Goal: Task Accomplishment & Management: Manage account settings

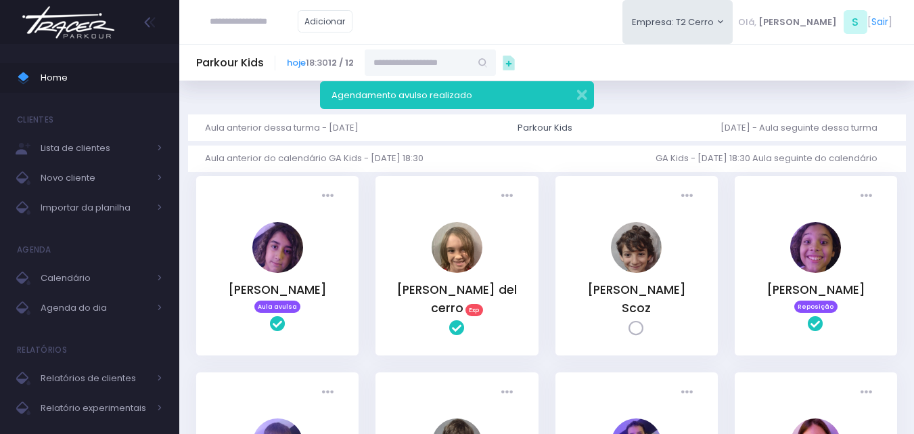
scroll to position [68, 0]
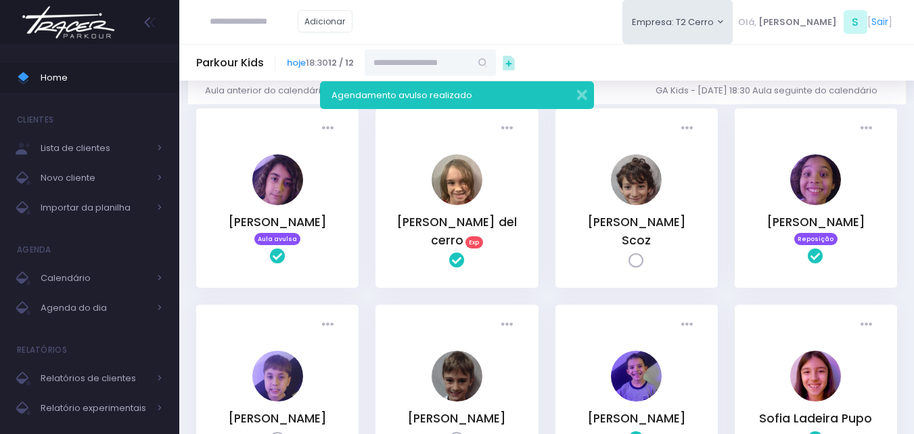
click at [58, 13] on img at bounding box center [68, 22] width 103 height 47
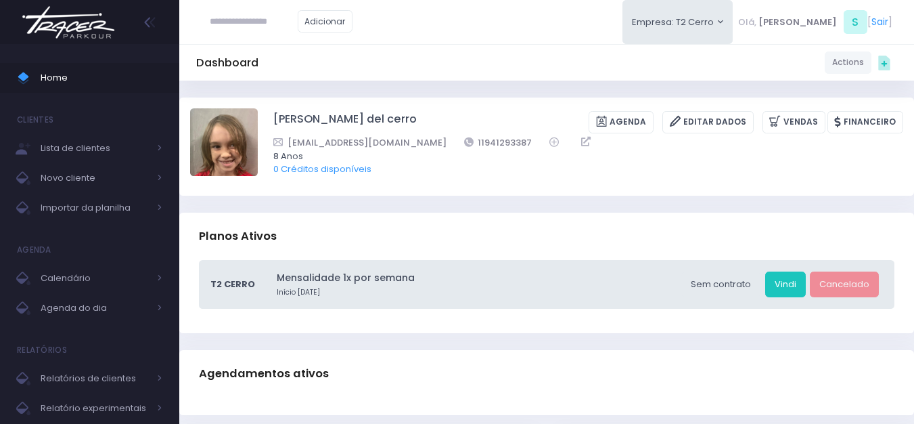
click at [38, 23] on img at bounding box center [68, 22] width 103 height 47
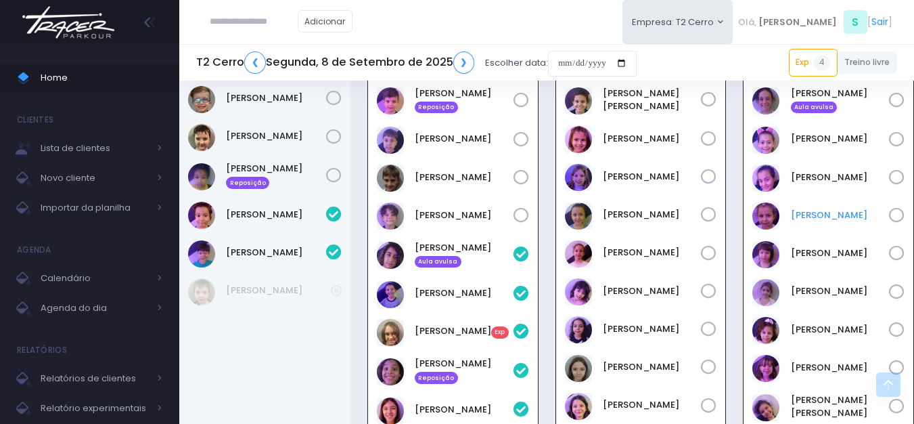
scroll to position [948, 0]
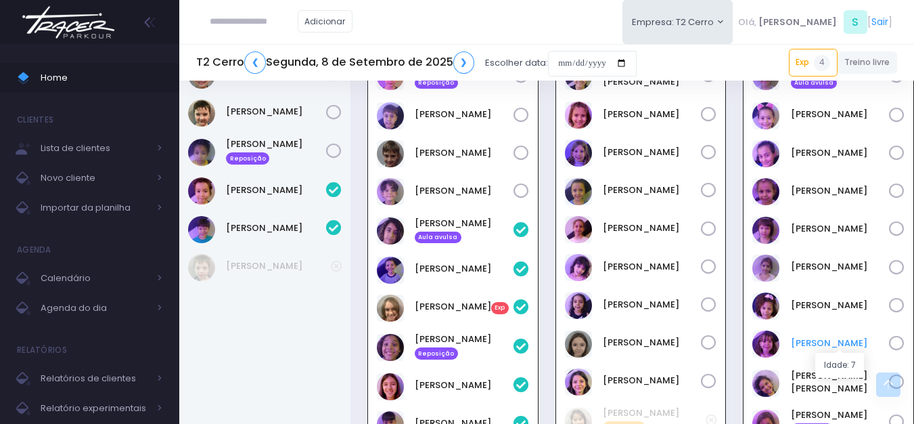
click at [828, 342] on link "Maria Clara Gallo" at bounding box center [840, 343] width 99 height 14
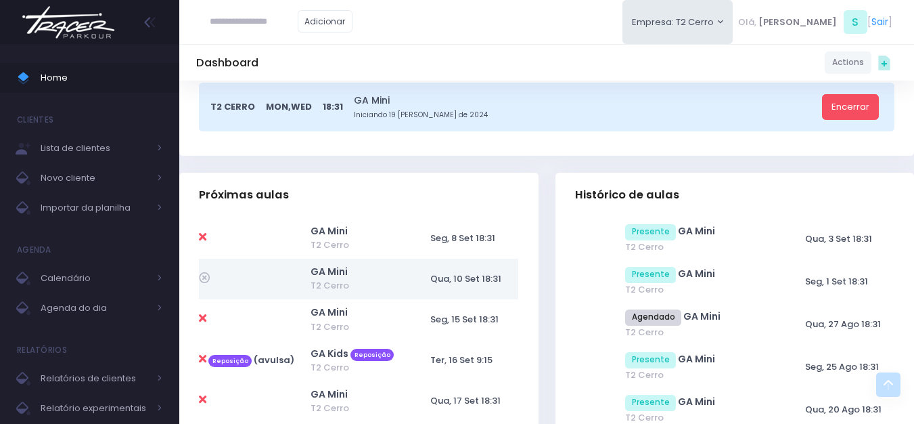
scroll to position [338, 0]
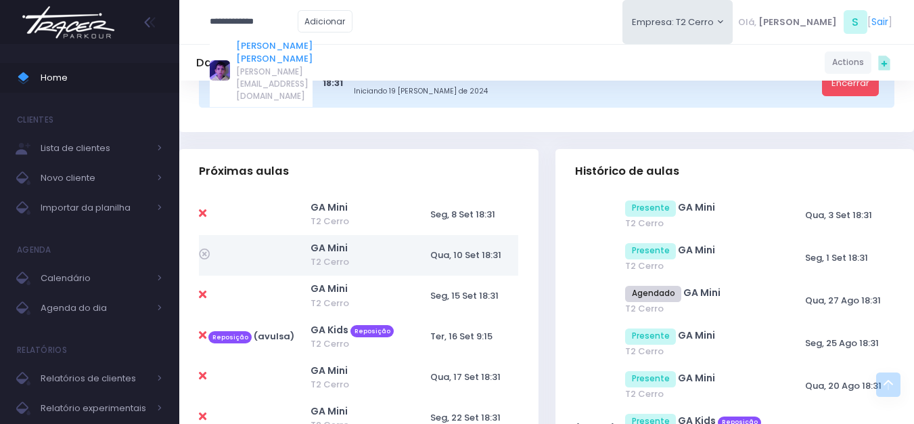
click at [272, 46] on link "Otávio Faria Adamo" at bounding box center [274, 52] width 76 height 26
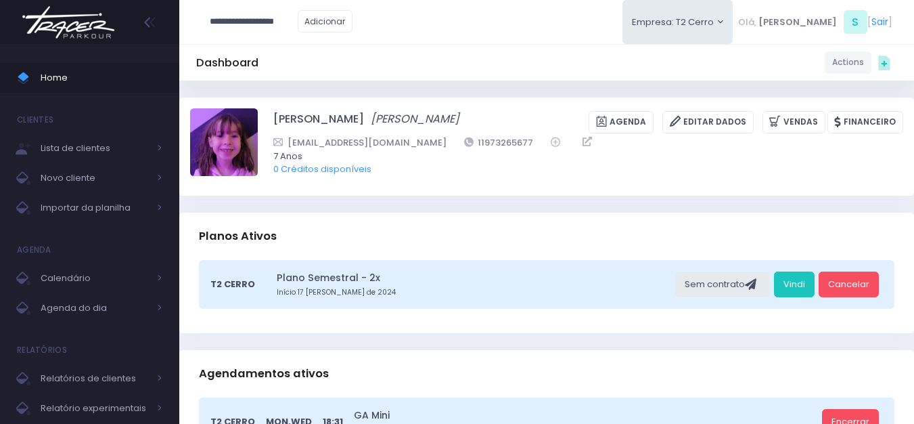
type input "**********"
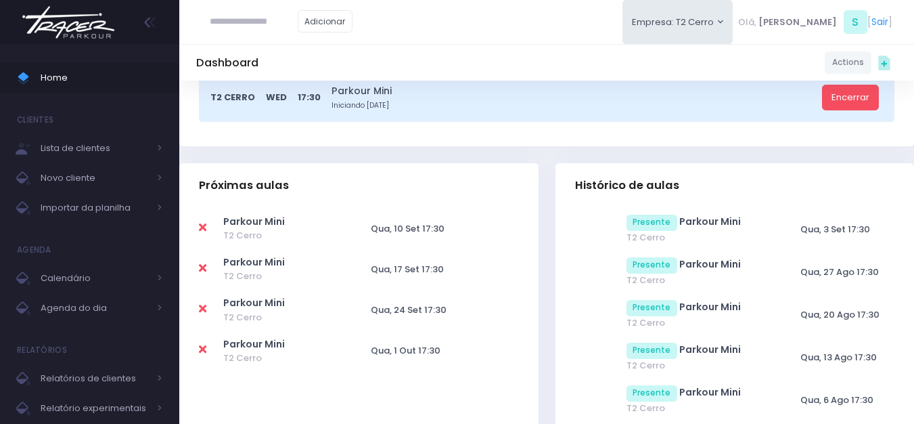
scroll to position [338, 0]
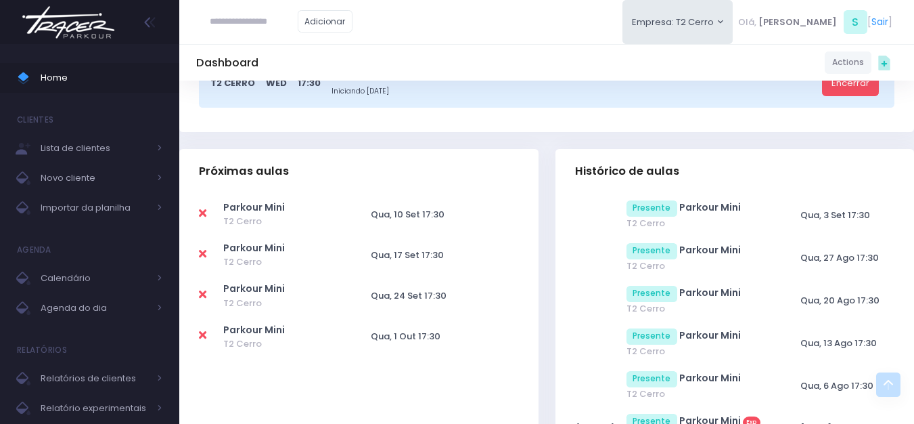
click at [202, 212] on icon at bounding box center [202, 213] width 7 height 11
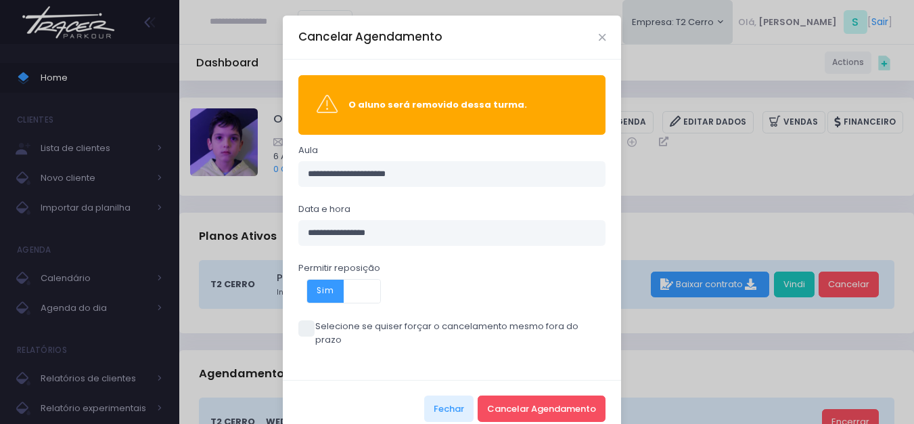
click at [304, 326] on span at bounding box center [307, 328] width 16 height 16
drag, startPoint x: 294, startPoint y: 328, endPoint x: 445, endPoint y: 358, distance: 153.2
click at [303, 331] on span at bounding box center [307, 328] width 16 height 16
click at [527, 395] on button "Cancelar Agendamento" at bounding box center [542, 408] width 128 height 26
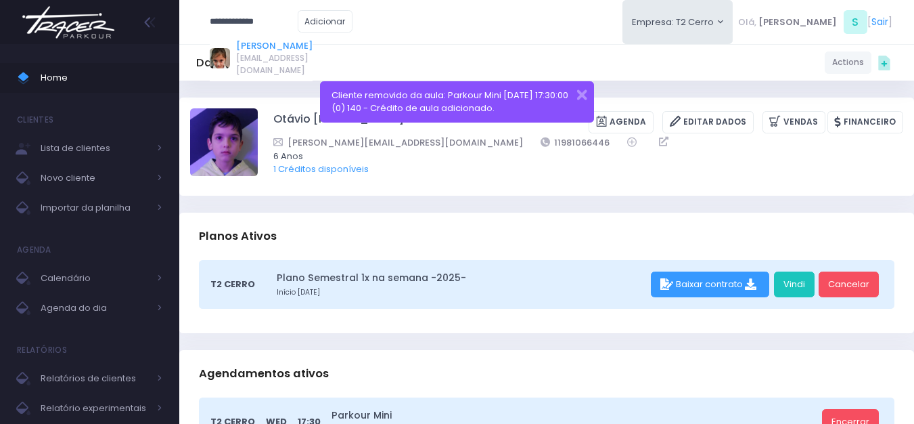
click at [252, 45] on link "[PERSON_NAME]" at bounding box center [274, 46] width 76 height 14
type input "**********"
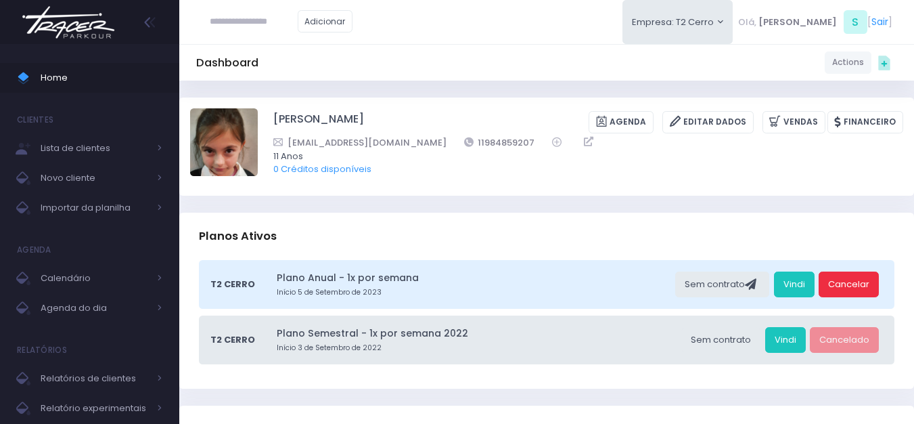
click at [834, 282] on link "Cancelar" at bounding box center [849, 284] width 60 height 26
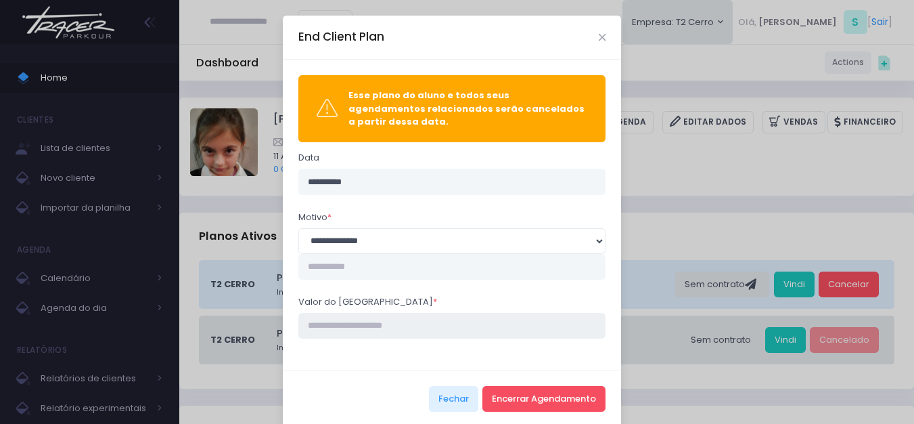
drag, startPoint x: 357, startPoint y: 313, endPoint x: 349, endPoint y: 287, distance: 27.6
click at [355, 303] on div "Valor do estorno *" at bounding box center [453, 316] width 308 height 43
type input "****"
click at [516, 386] on button "Encerrar Agendamento" at bounding box center [544, 399] width 123 height 26
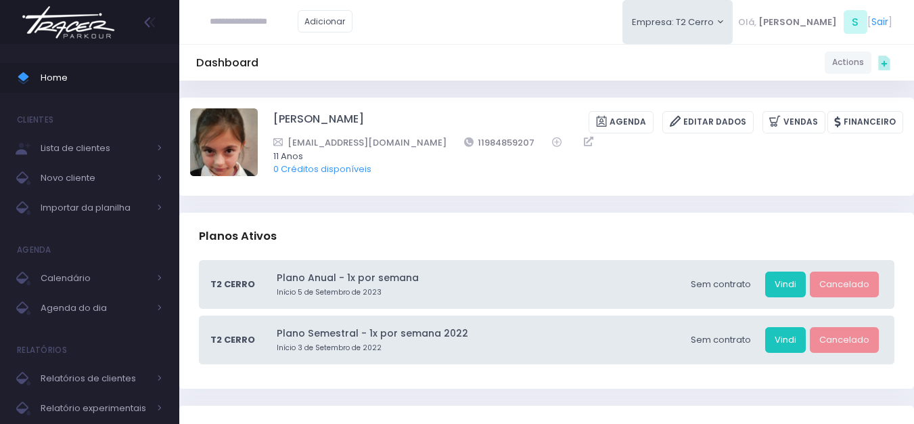
click at [68, 29] on img at bounding box center [68, 22] width 103 height 47
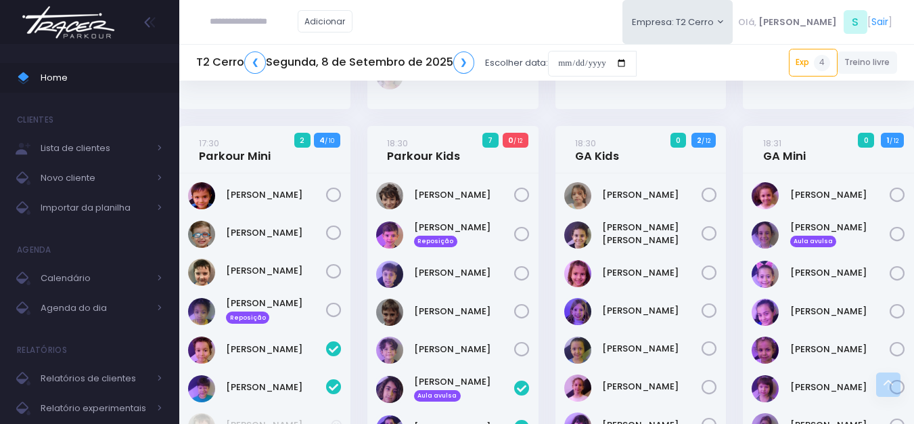
scroll to position [812, 0]
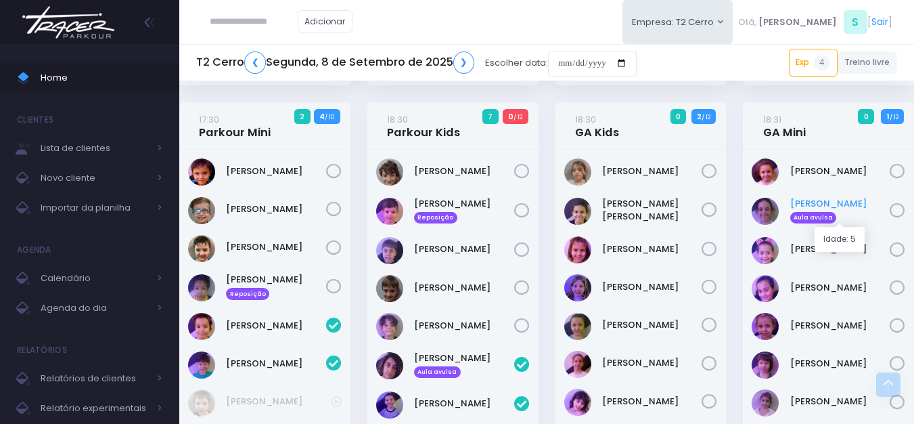
click at [808, 204] on link "[PERSON_NAME] Aula avulsa" at bounding box center [841, 210] width 100 height 27
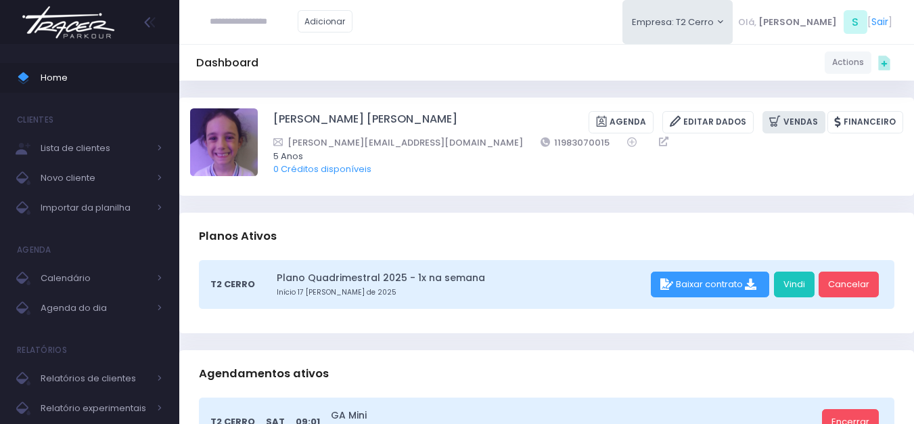
click at [805, 127] on link "Vendas" at bounding box center [794, 122] width 63 height 22
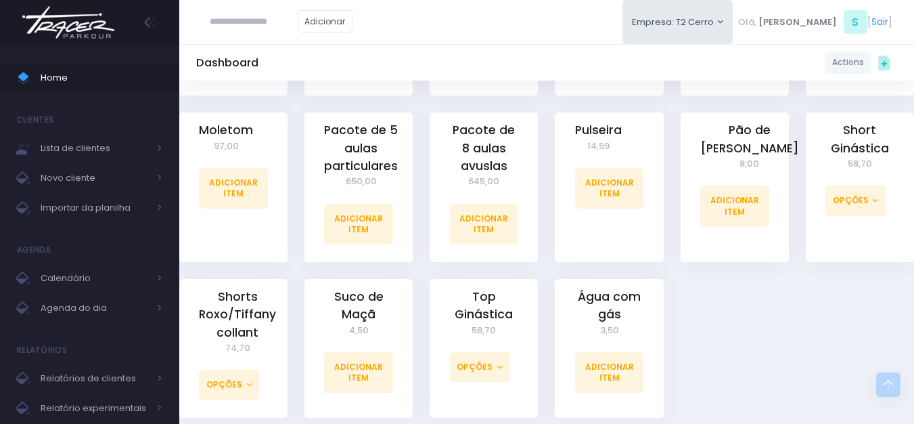
scroll to position [1285, 0]
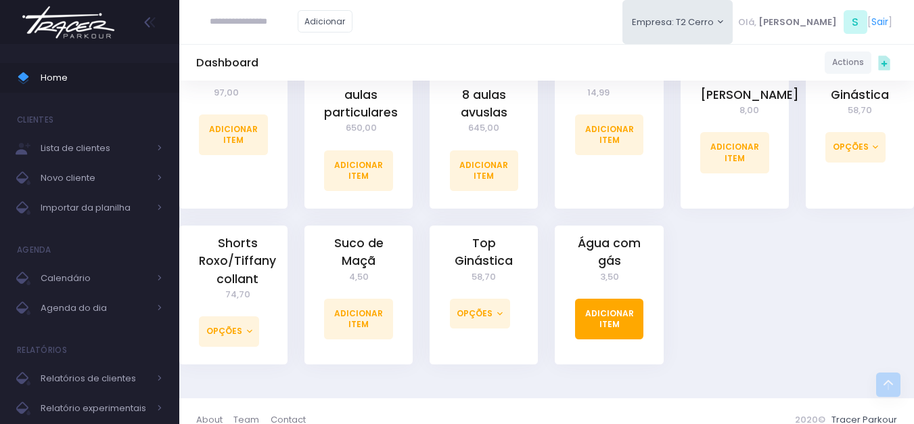
click at [623, 305] on link "Adicionar Item" at bounding box center [609, 319] width 69 height 41
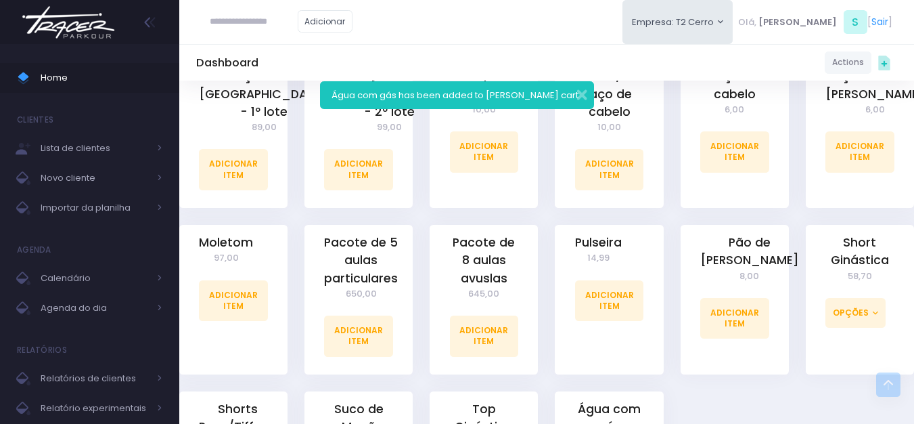
scroll to position [1354, 0]
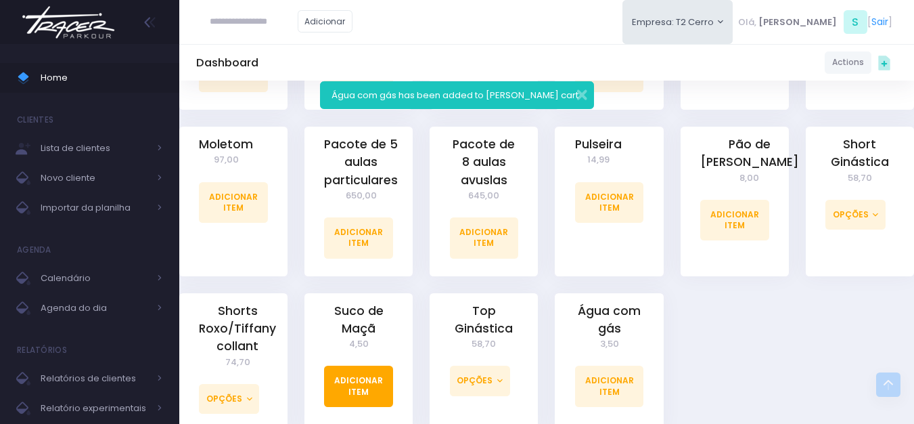
click at [346, 366] on link "Adicionar Item" at bounding box center [358, 386] width 69 height 41
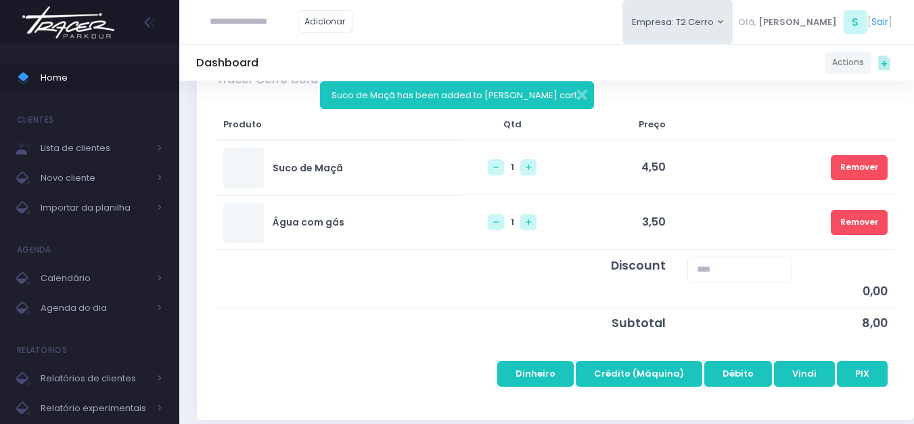
scroll to position [203, 0]
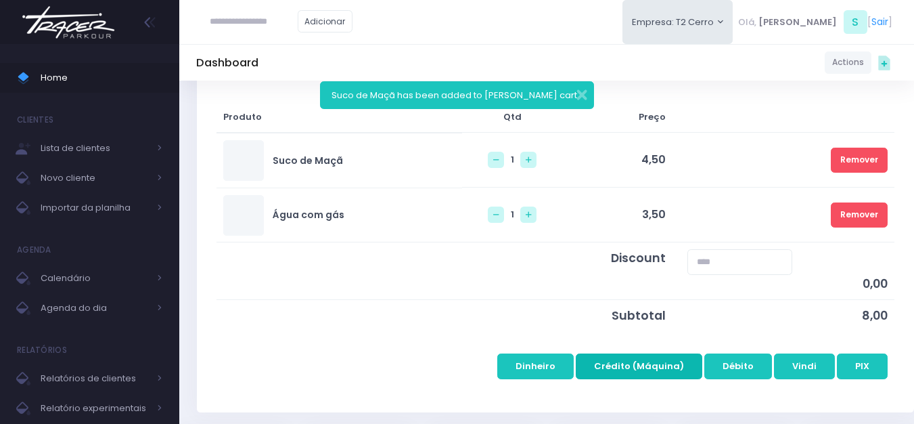
click at [612, 374] on button "Crédito (Máquina)" at bounding box center [639, 366] width 127 height 26
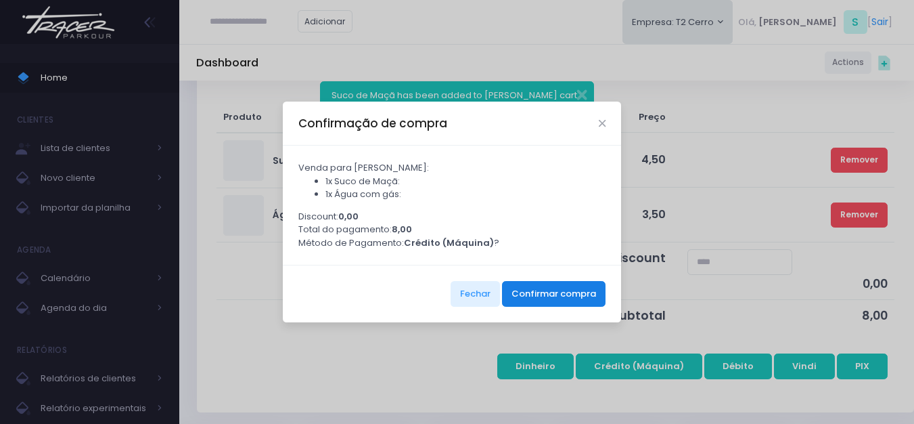
click at [529, 298] on button "Confirmar compra" at bounding box center [554, 294] width 104 height 26
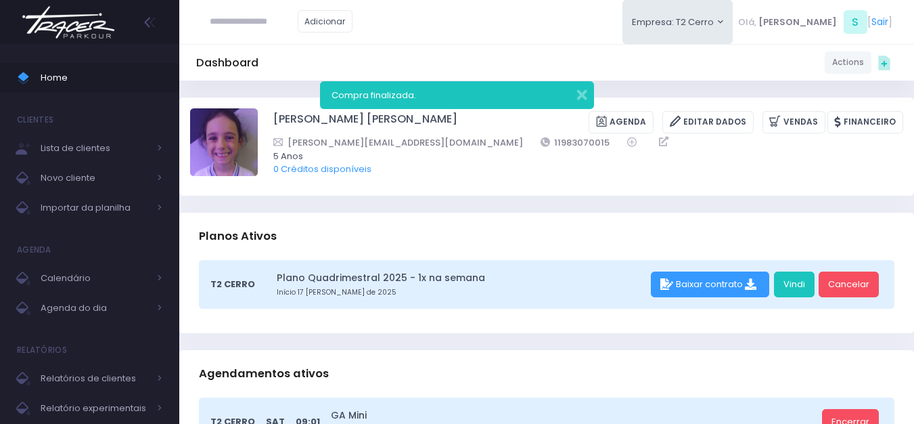
click at [68, 32] on img at bounding box center [68, 22] width 103 height 47
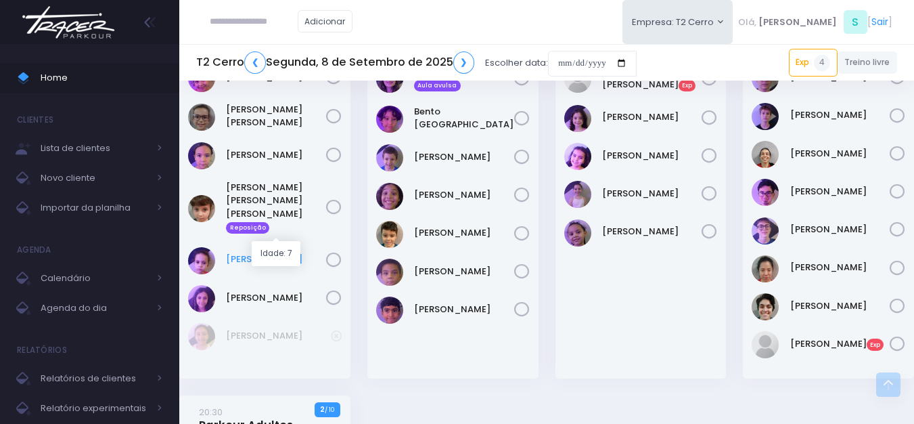
scroll to position [1421, 0]
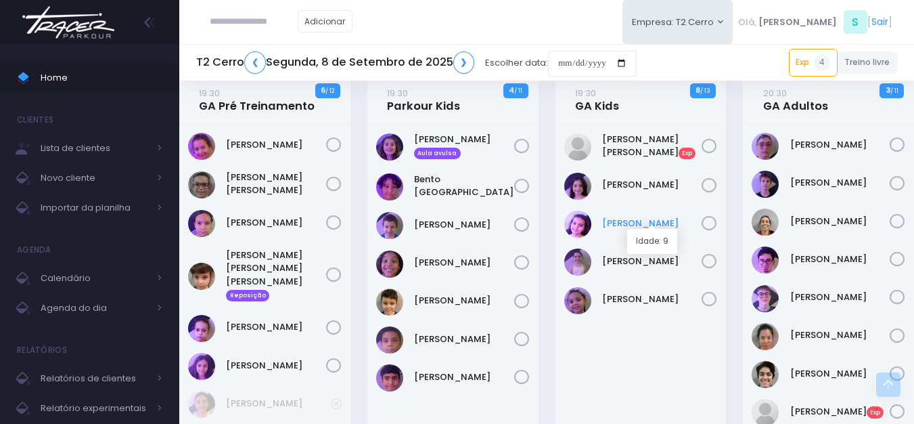
click at [619, 221] on link "[PERSON_NAME]" at bounding box center [652, 224] width 100 height 14
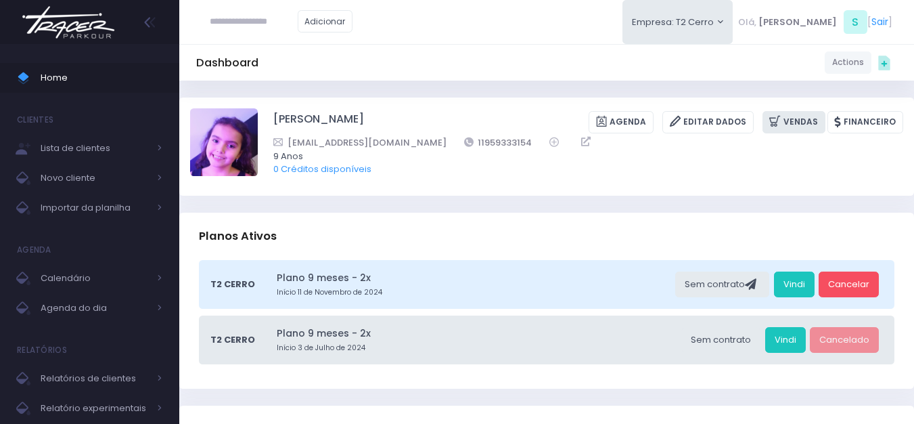
click at [784, 117] on icon at bounding box center [777, 122] width 14 height 16
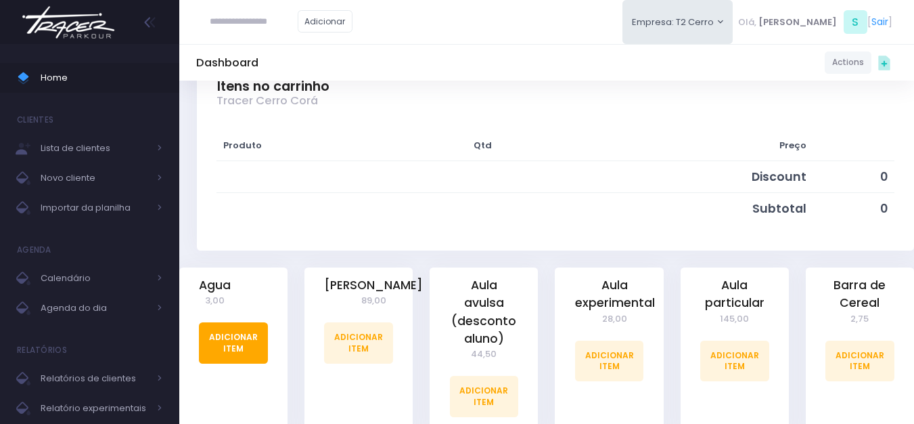
scroll to position [203, 0]
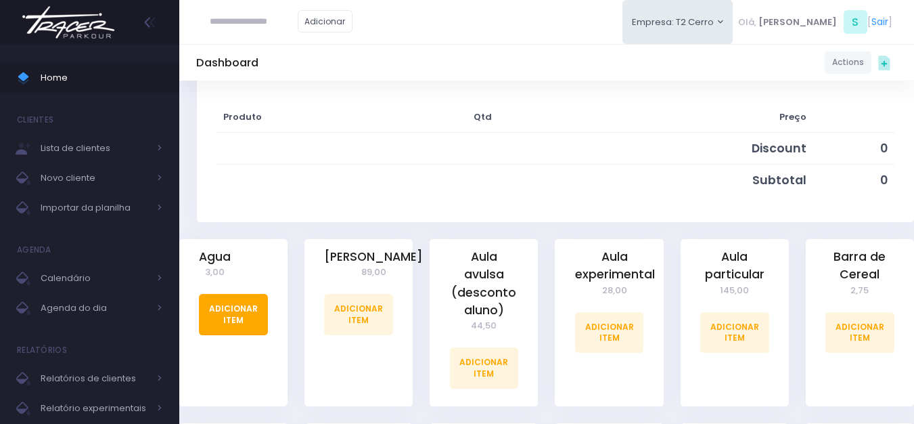
click at [242, 301] on link "Adicionar Item" at bounding box center [233, 314] width 69 height 41
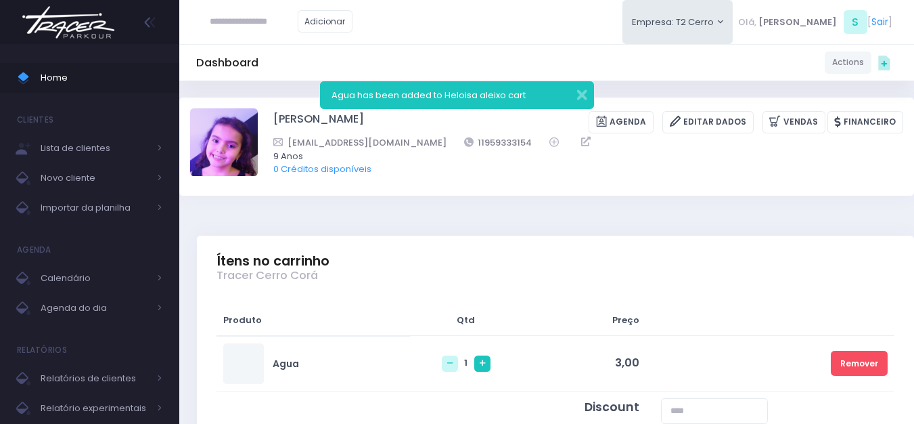
click at [474, 363] on link at bounding box center [482, 363] width 16 height 16
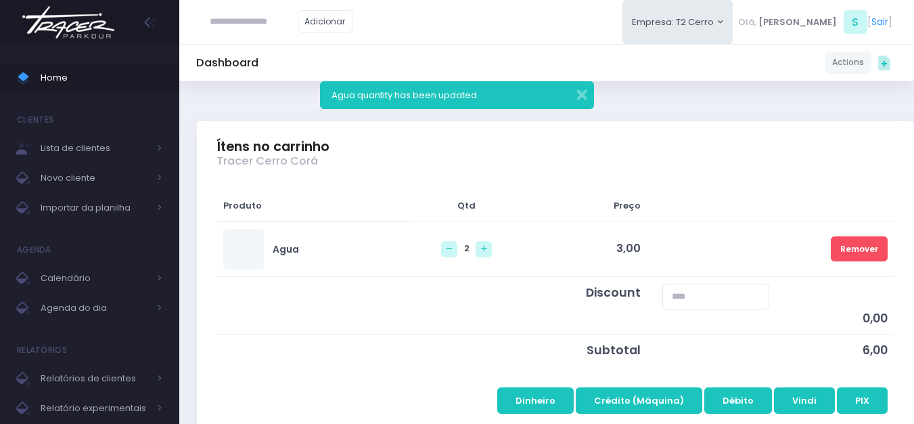
scroll to position [203, 0]
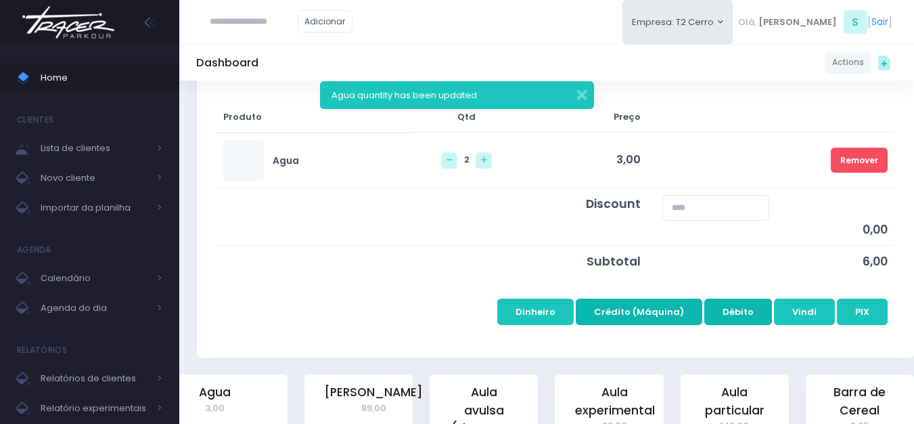
drag, startPoint x: 656, startPoint y: 313, endPoint x: 743, endPoint y: 311, distance: 86.7
click at [743, 311] on td "Dinheiro Crédito (Máquina) Débito Vindi PIX" at bounding box center [556, 304] width 678 height 55
click at [743, 311] on button "Débito" at bounding box center [739, 312] width 68 height 26
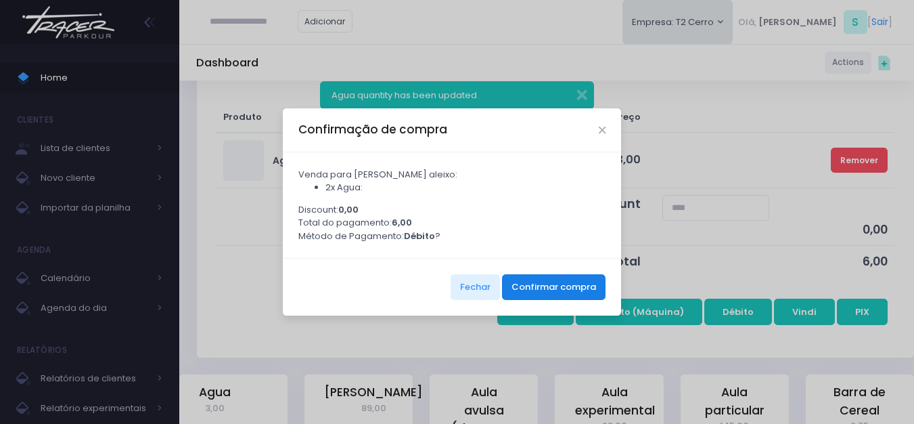
click at [559, 292] on button "Confirmar compra" at bounding box center [554, 287] width 104 height 26
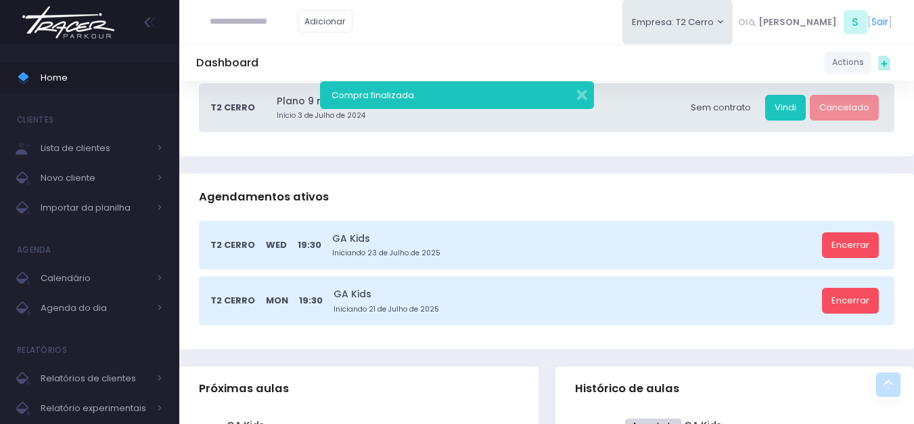
scroll to position [474, 0]
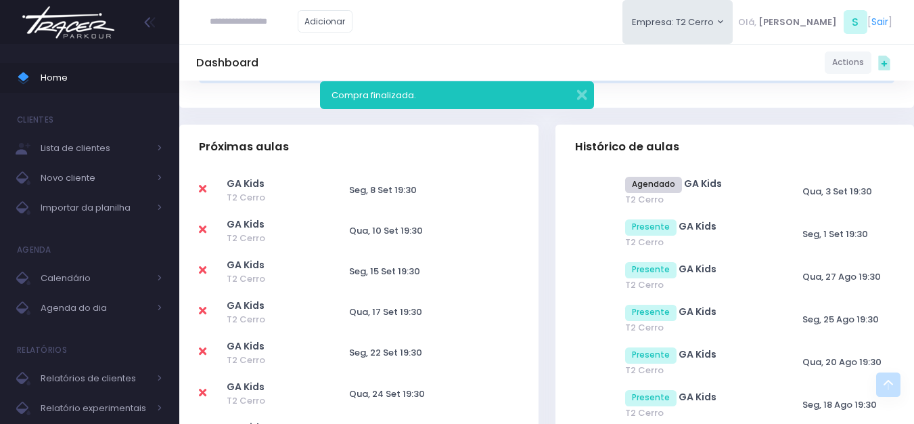
click at [104, 30] on img at bounding box center [68, 22] width 103 height 47
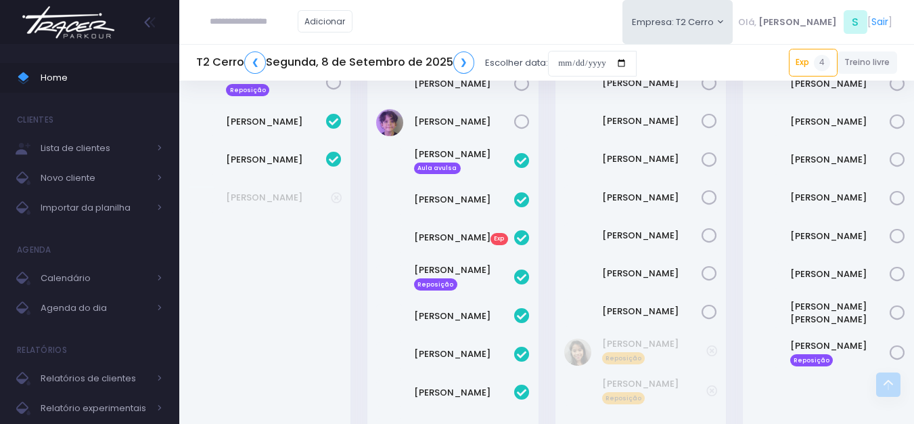
scroll to position [1015, 0]
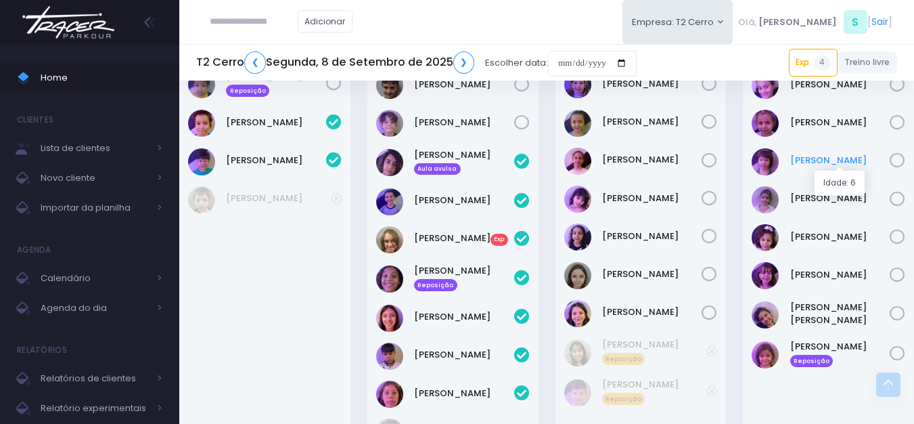
click at [814, 156] on link "[PERSON_NAME]" at bounding box center [841, 161] width 100 height 14
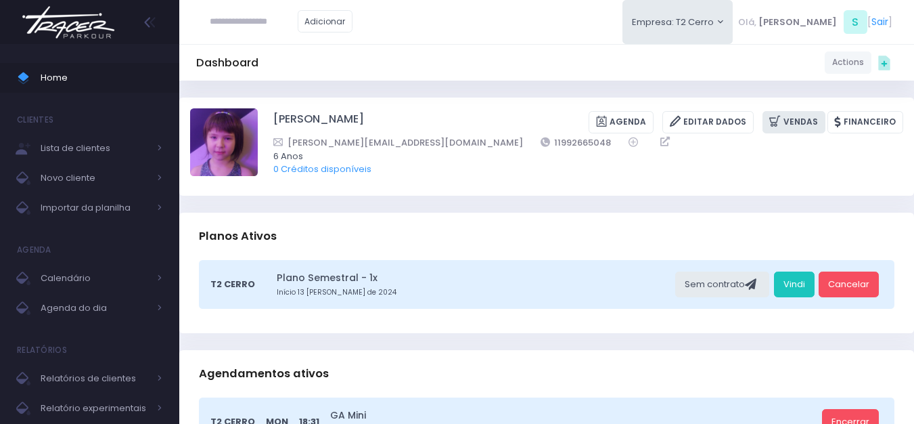
click at [810, 116] on link "Vendas" at bounding box center [794, 122] width 63 height 22
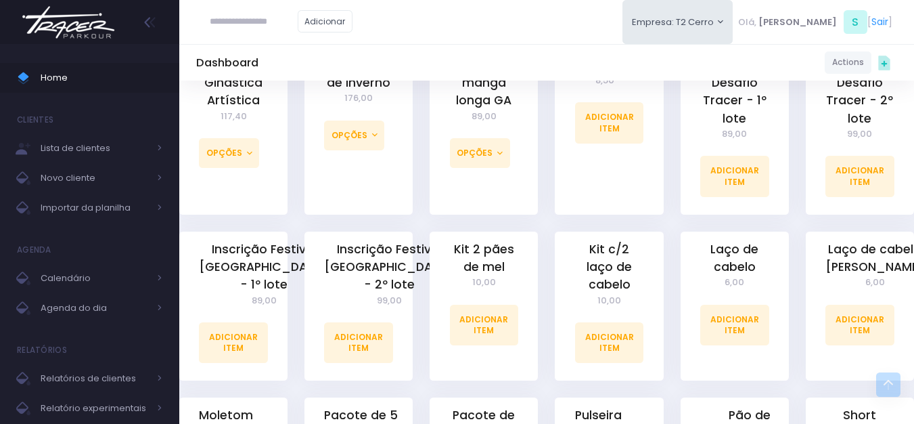
scroll to position [948, 0]
click at [483, 320] on link "Adicionar Item" at bounding box center [484, 324] width 69 height 41
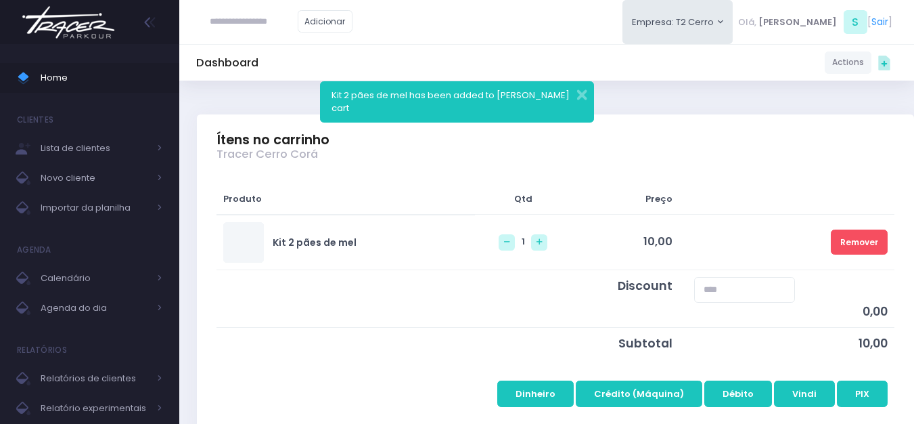
scroll to position [135, 0]
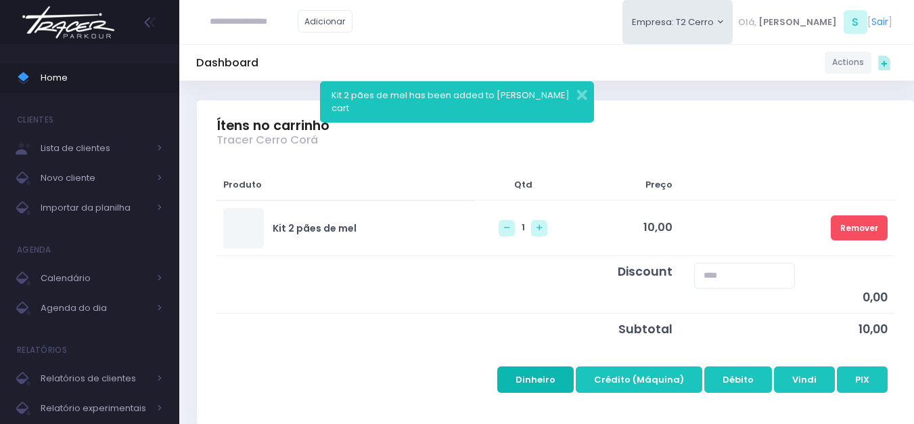
click at [552, 378] on button "Dinheiro" at bounding box center [536, 379] width 76 height 26
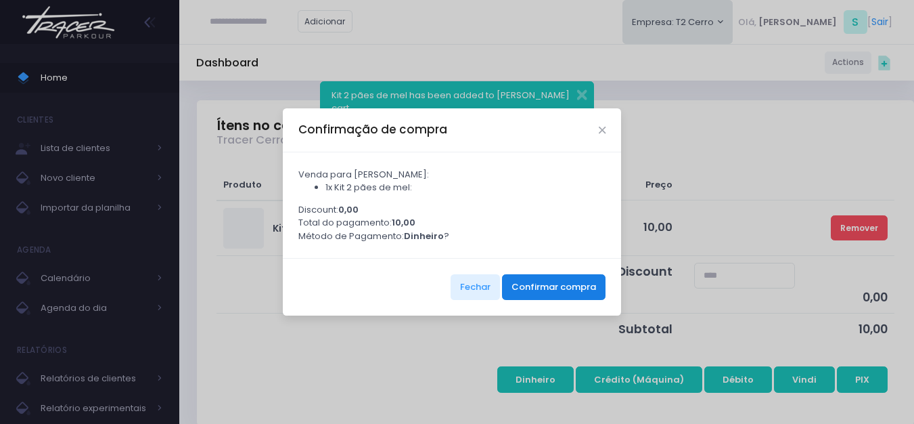
click at [584, 290] on button "Confirmar compra" at bounding box center [554, 287] width 104 height 26
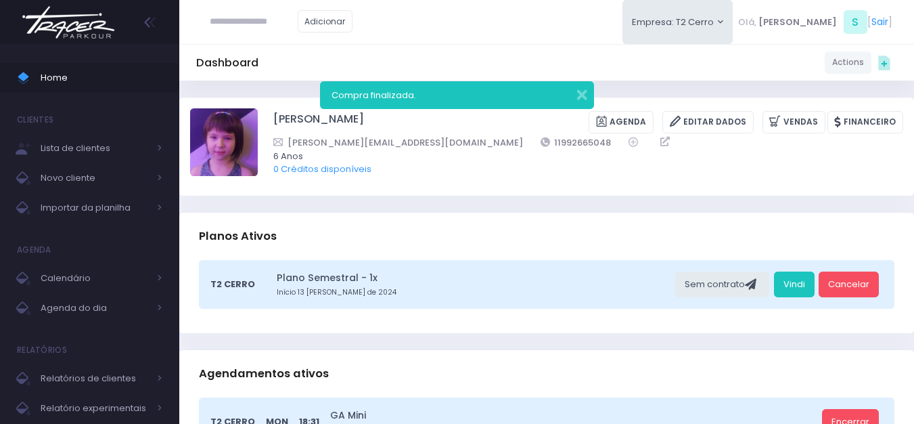
click at [102, 28] on img at bounding box center [68, 22] width 103 height 47
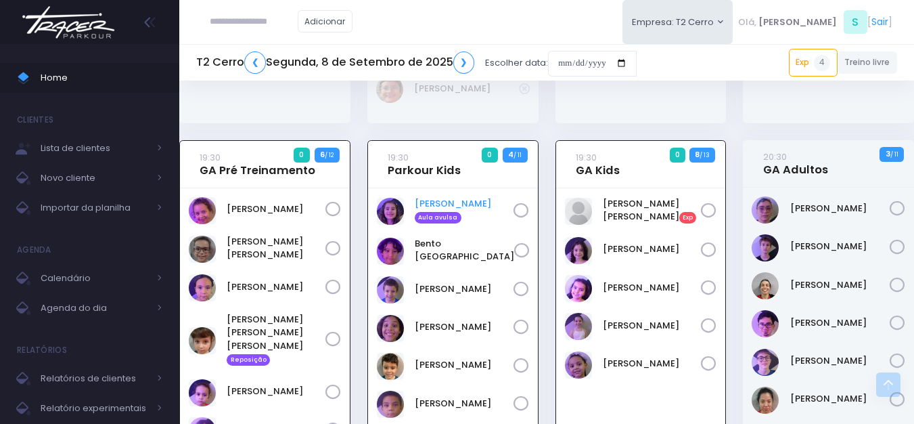
scroll to position [1299, 0]
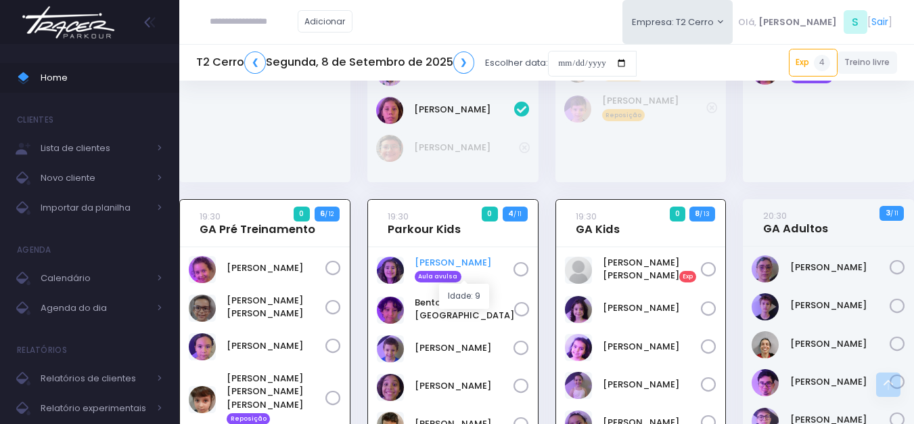
click at [436, 258] on link "[PERSON_NAME] Aula avulsa" at bounding box center [464, 269] width 99 height 27
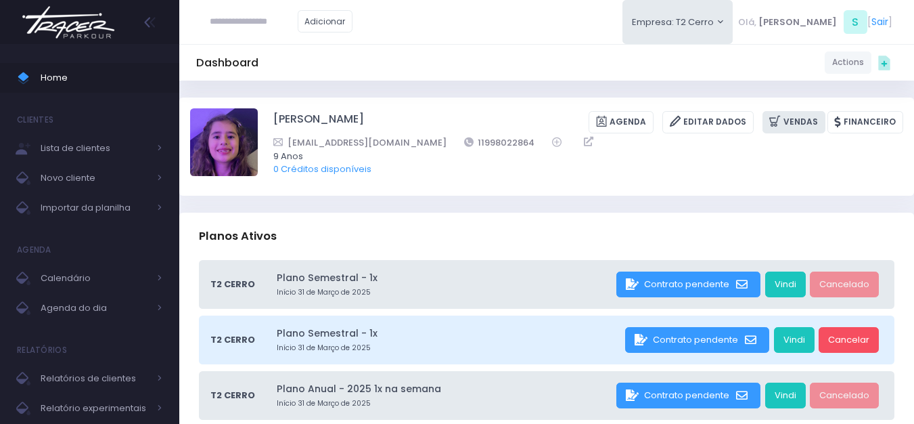
click at [784, 127] on icon at bounding box center [777, 122] width 14 height 16
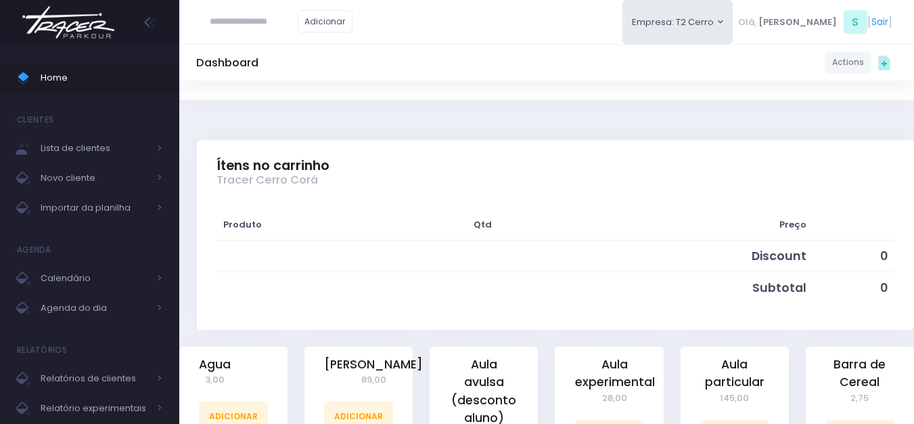
scroll to position [338, 0]
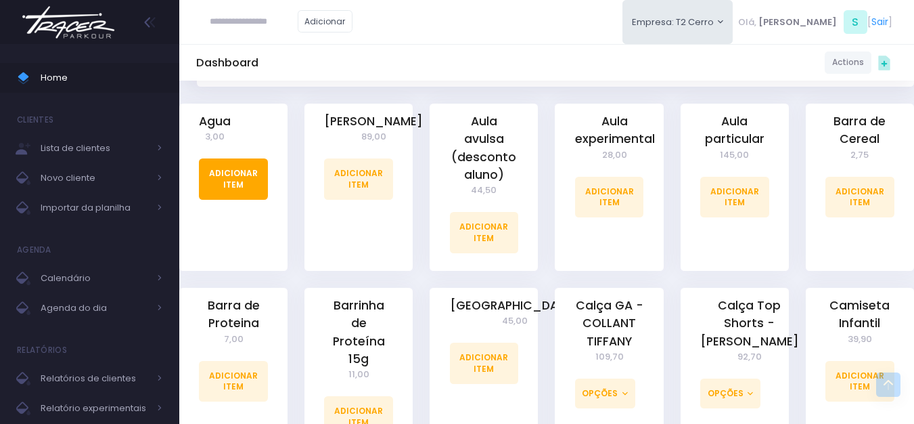
click at [231, 185] on link "Adicionar Item" at bounding box center [233, 178] width 69 height 41
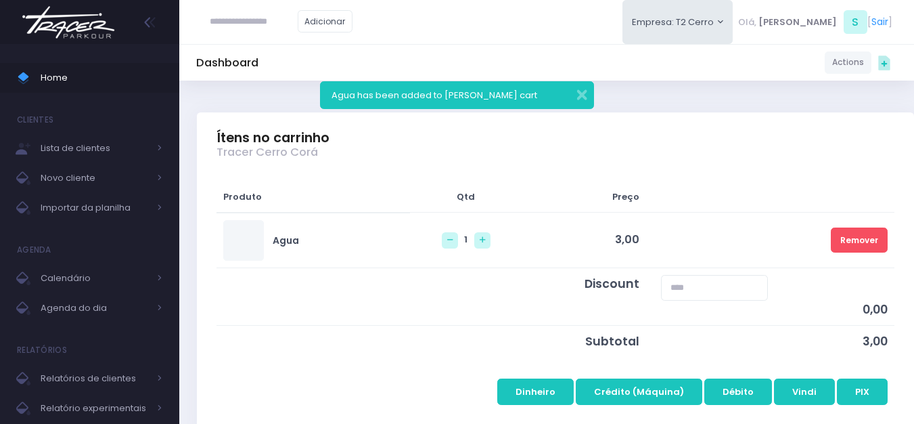
scroll to position [271, 0]
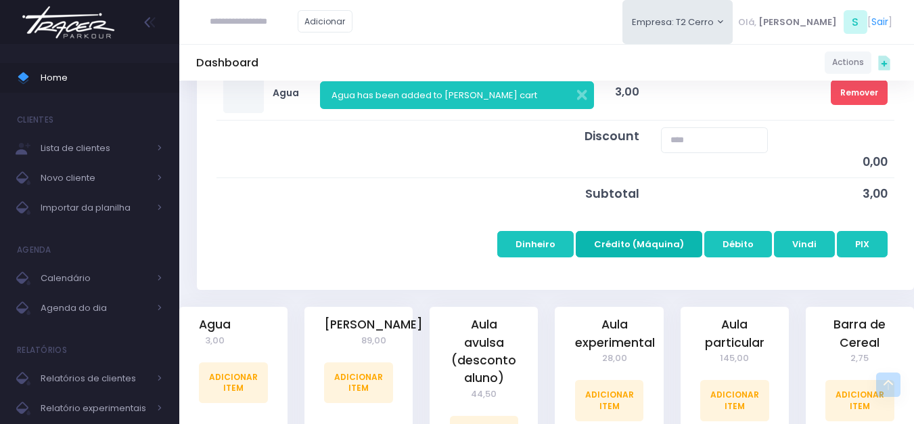
click at [649, 245] on button "Crédito (Máquina)" at bounding box center [639, 244] width 127 height 26
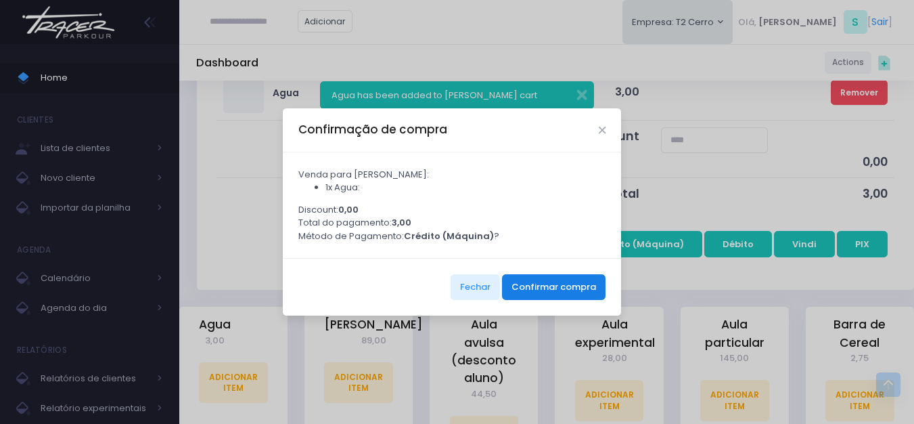
click at [538, 288] on button "Confirmar compra" at bounding box center [554, 287] width 104 height 26
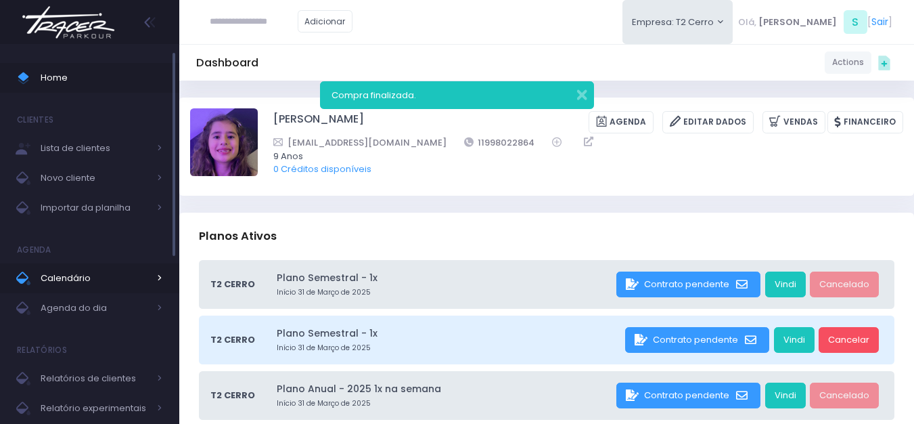
click at [97, 274] on span "Calendário" at bounding box center [95, 278] width 108 height 18
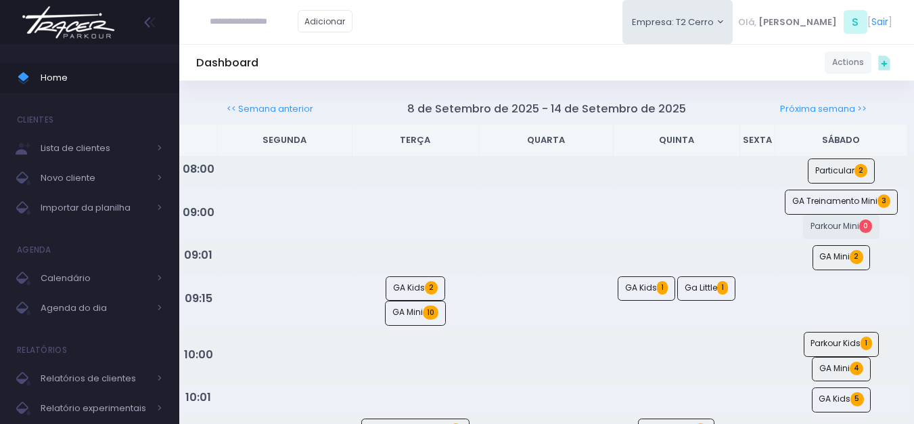
click at [85, 34] on img at bounding box center [68, 22] width 103 height 47
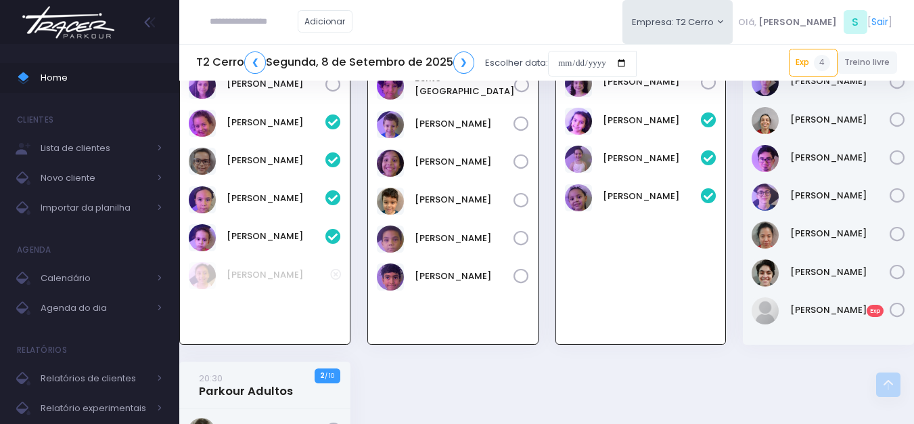
scroll to position [1500, 0]
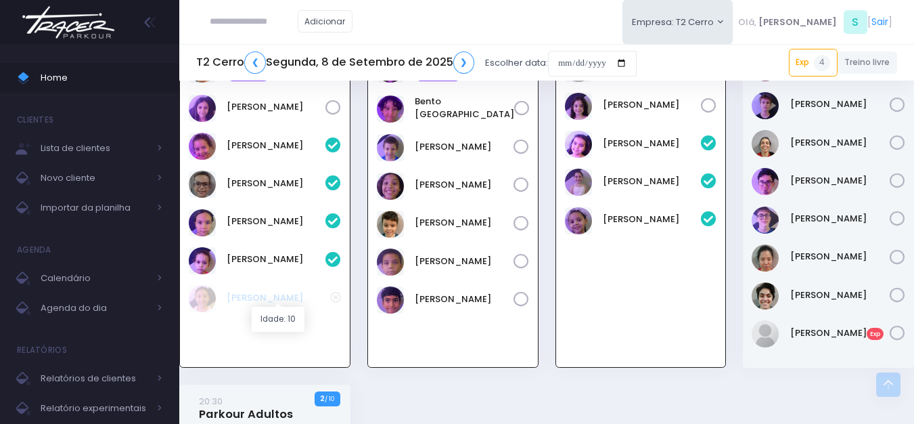
click at [236, 299] on link "[PERSON_NAME]" at bounding box center [279, 298] width 104 height 14
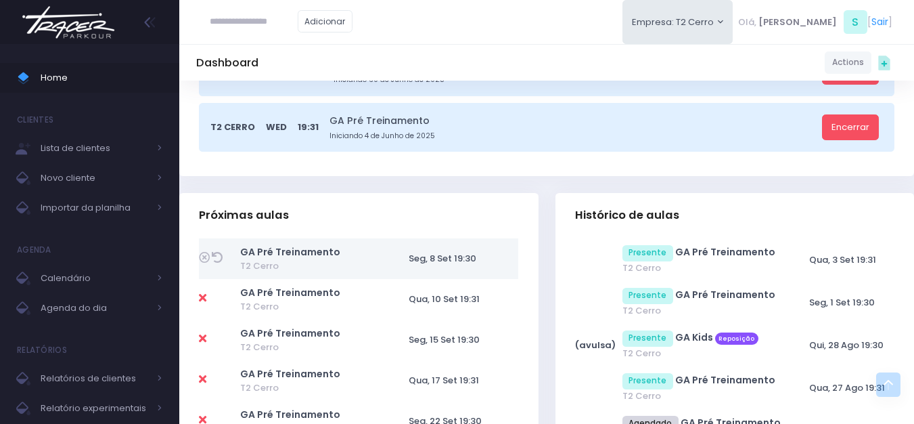
scroll to position [406, 0]
click at [217, 253] on icon at bounding box center [217, 256] width 11 height 11
type input "**********"
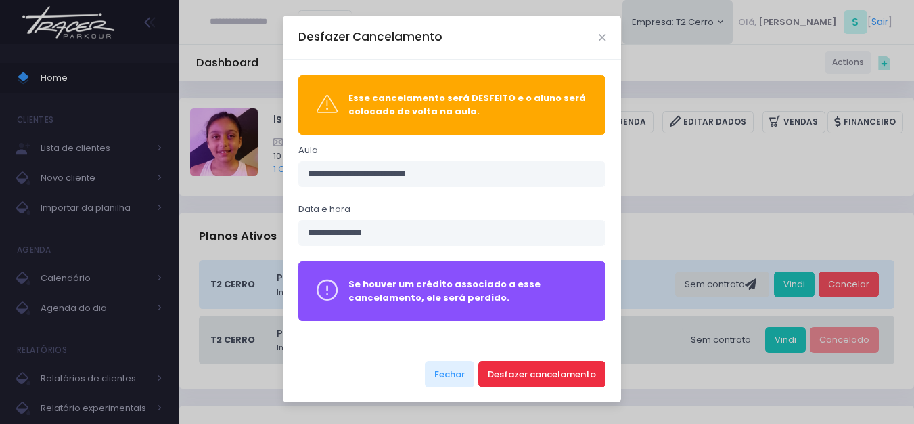
click at [542, 372] on button "Desfazer cancelamento" at bounding box center [542, 374] width 127 height 26
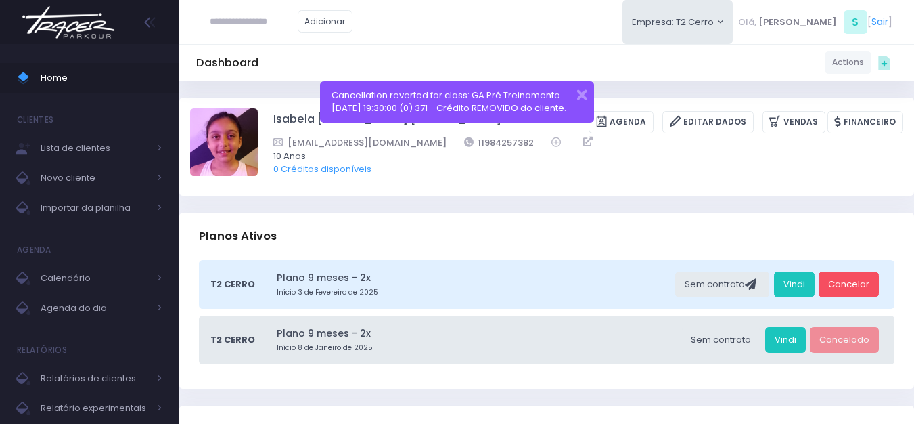
click at [90, 17] on img at bounding box center [68, 22] width 103 height 47
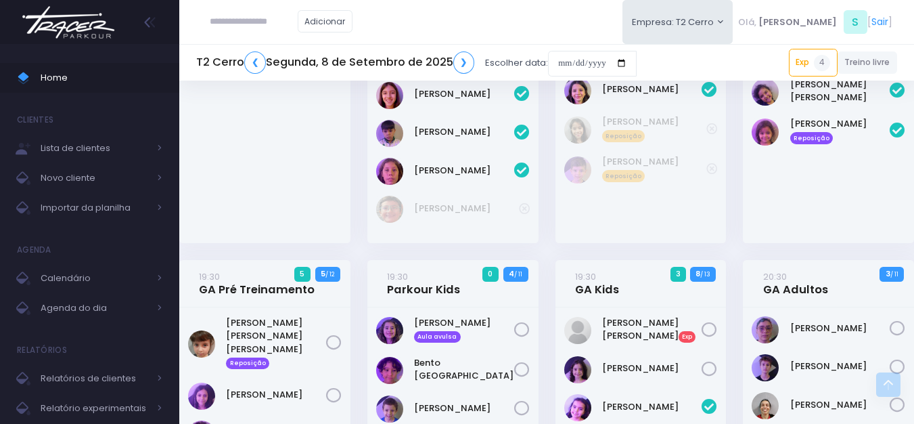
scroll to position [1354, 0]
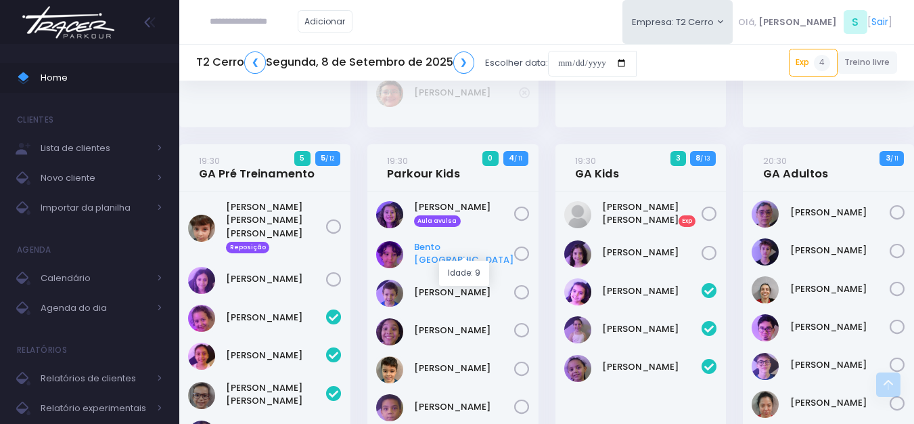
click at [452, 246] on link "Bento [GEOGRAPHIC_DATA]" at bounding box center [464, 253] width 100 height 26
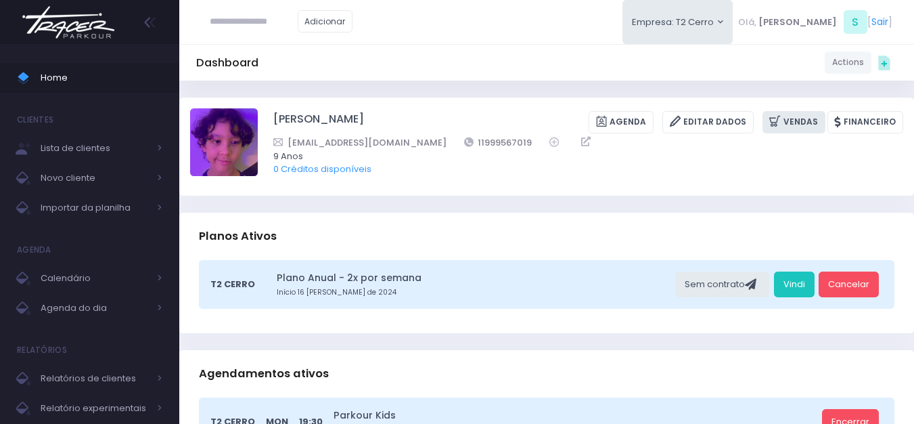
click at [808, 120] on link "Vendas" at bounding box center [794, 122] width 63 height 22
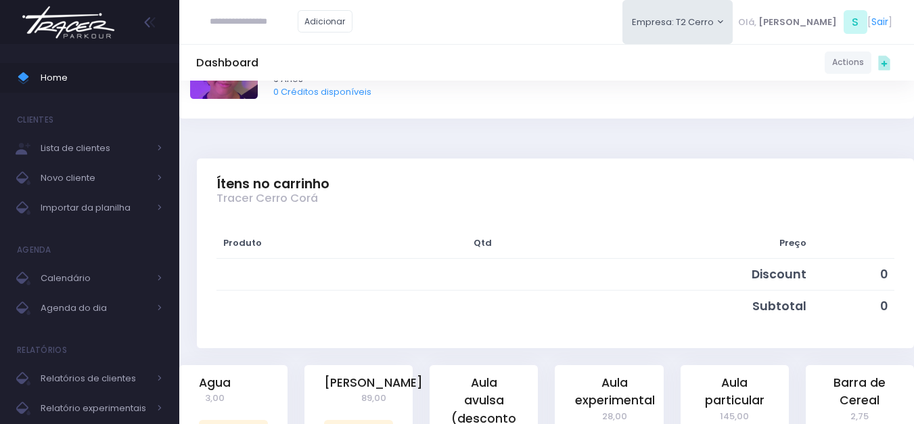
scroll to position [203, 0]
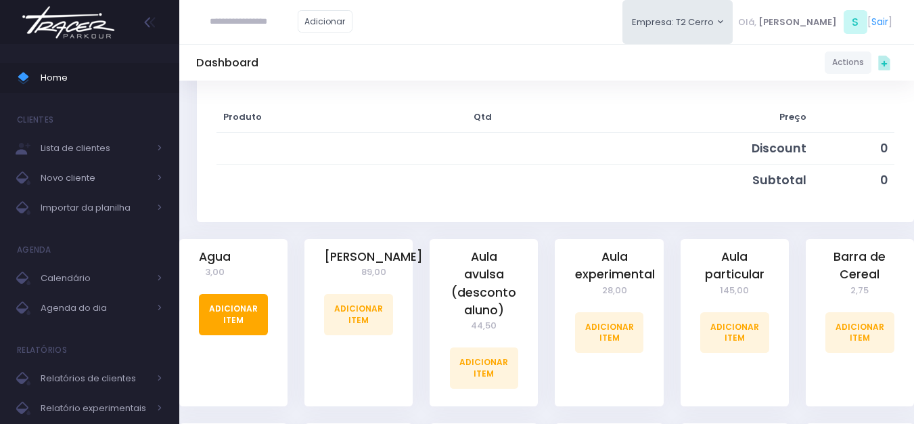
click at [230, 327] on link "Adicionar Item" at bounding box center [233, 314] width 69 height 41
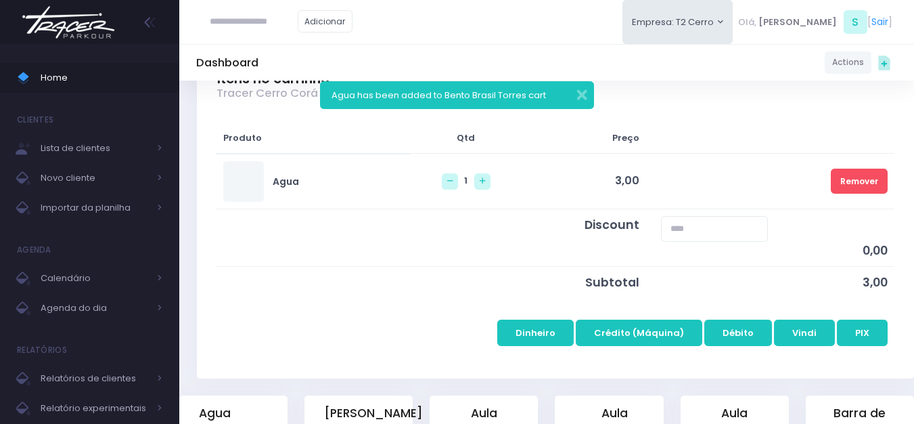
scroll to position [203, 0]
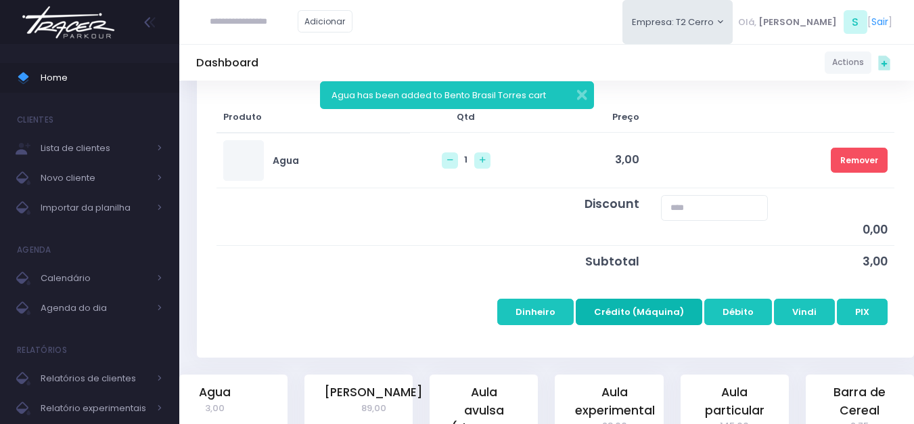
click at [660, 310] on button "Crédito (Máquina)" at bounding box center [639, 312] width 127 height 26
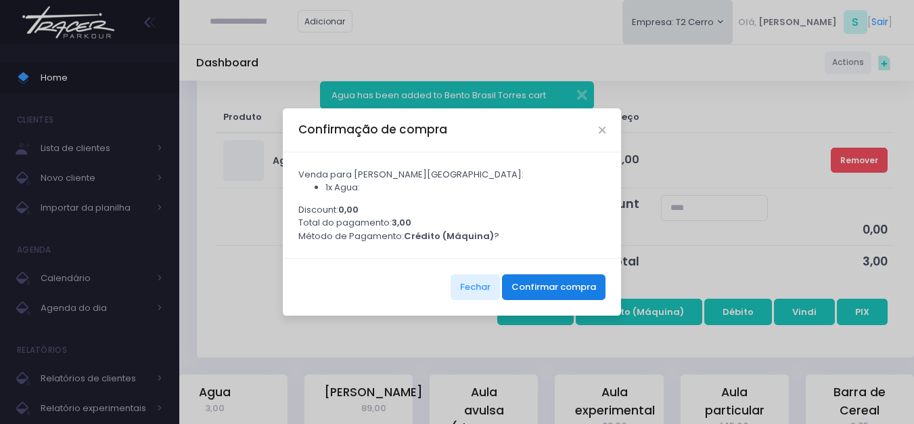
drag, startPoint x: 603, startPoint y: 294, endPoint x: 592, endPoint y: 292, distance: 11.7
click at [600, 293] on div "Fechar Confirmar compra" at bounding box center [452, 287] width 338 height 58
click at [585, 292] on button "Confirmar compra" at bounding box center [554, 287] width 104 height 26
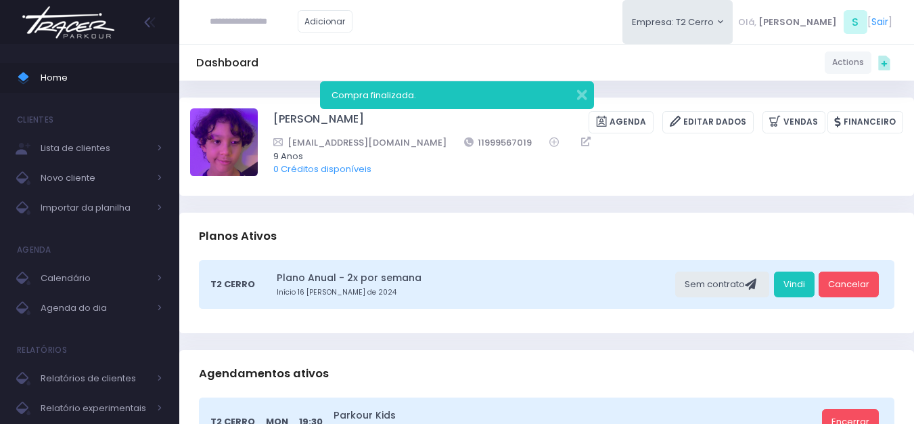
click at [87, 28] on img at bounding box center [68, 22] width 103 height 47
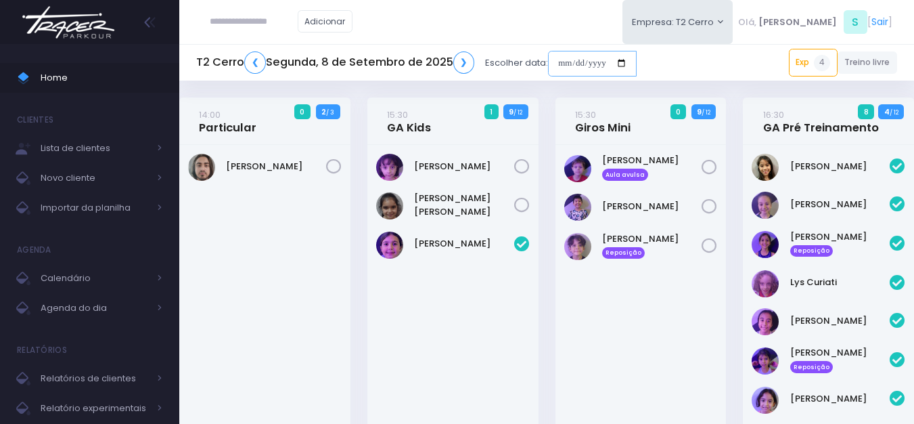
click at [555, 64] on input "date" at bounding box center [592, 64] width 89 height 26
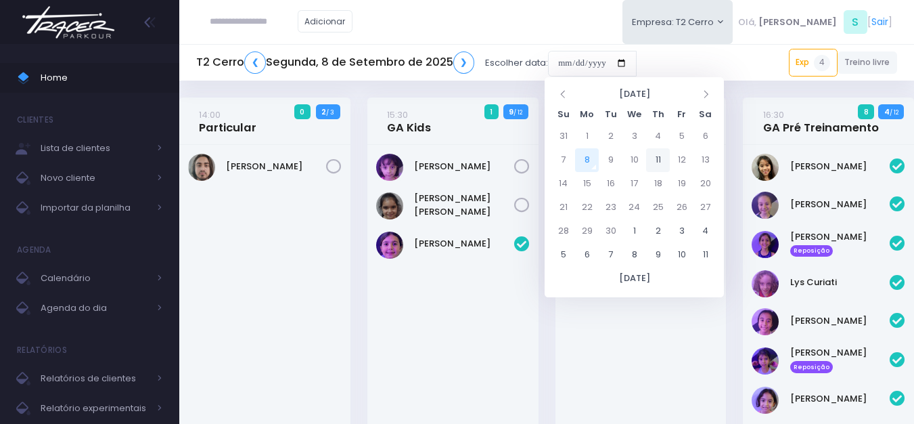
click at [663, 156] on td "11" at bounding box center [658, 160] width 24 height 24
type input "**********"
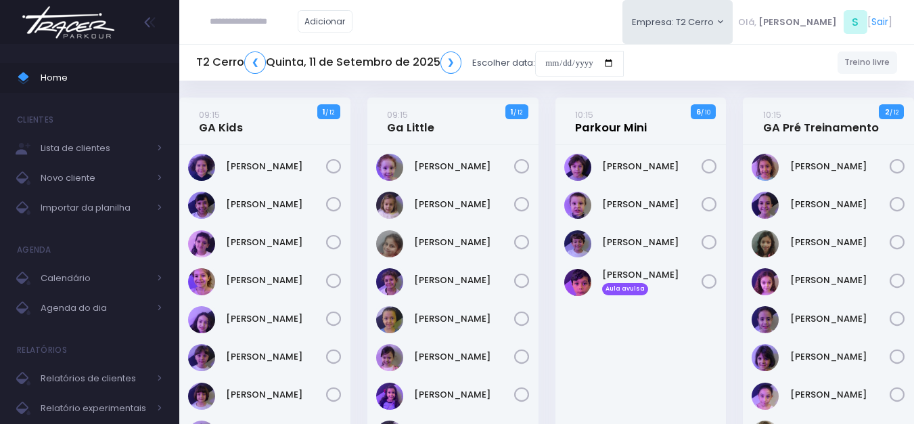
click at [591, 118] on small "10:15" at bounding box center [584, 114] width 18 height 13
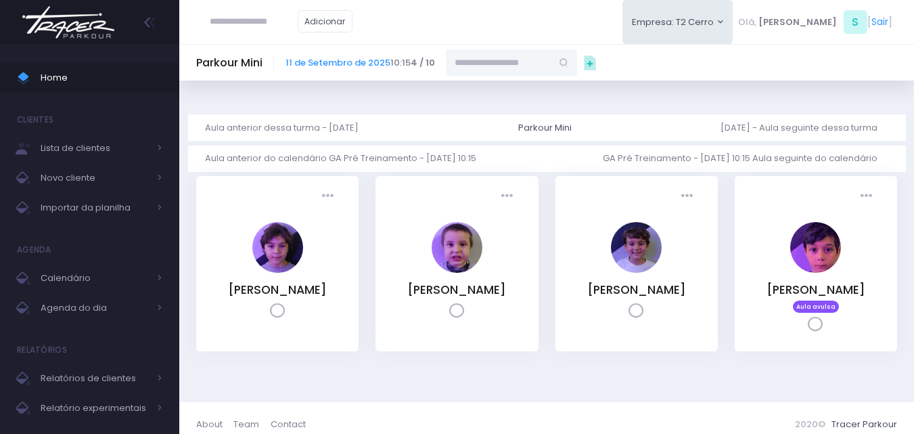
click at [481, 60] on input "text" at bounding box center [499, 62] width 106 height 26
paste input "**********"
type input "**********"
click at [87, 211] on span "Importar da planilha" at bounding box center [95, 208] width 108 height 18
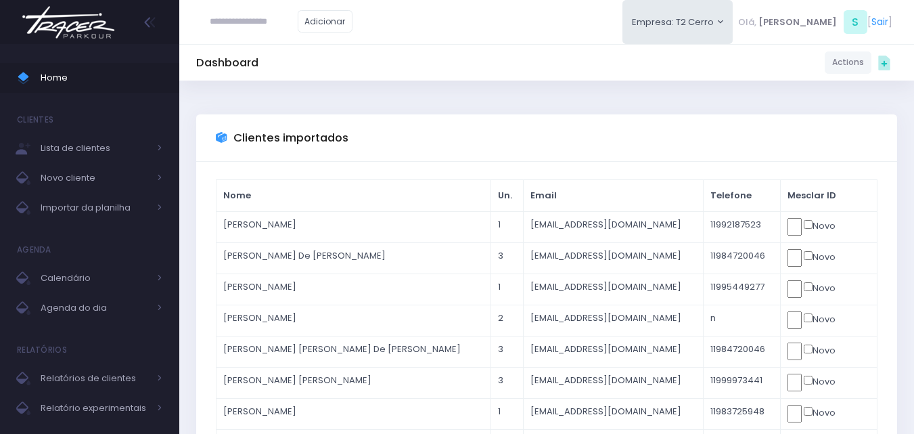
click at [76, 28] on img at bounding box center [68, 22] width 103 height 47
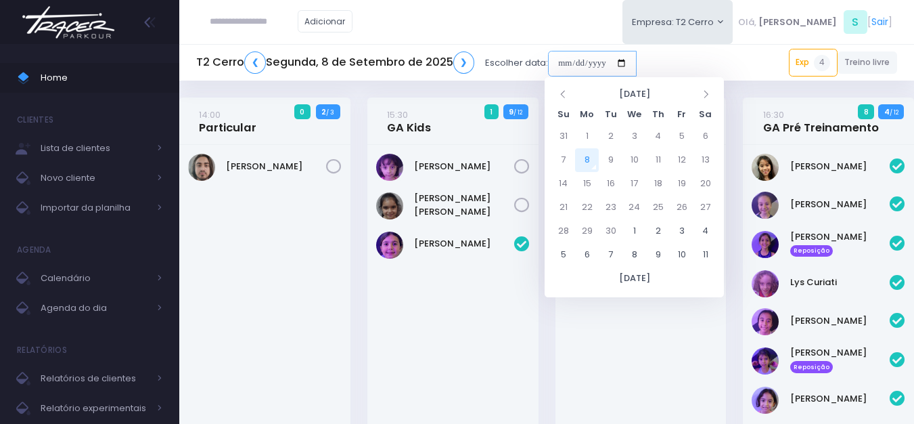
click at [553, 62] on input "date" at bounding box center [592, 64] width 89 height 26
click at [665, 162] on td "11" at bounding box center [658, 160] width 24 height 24
type input "**********"
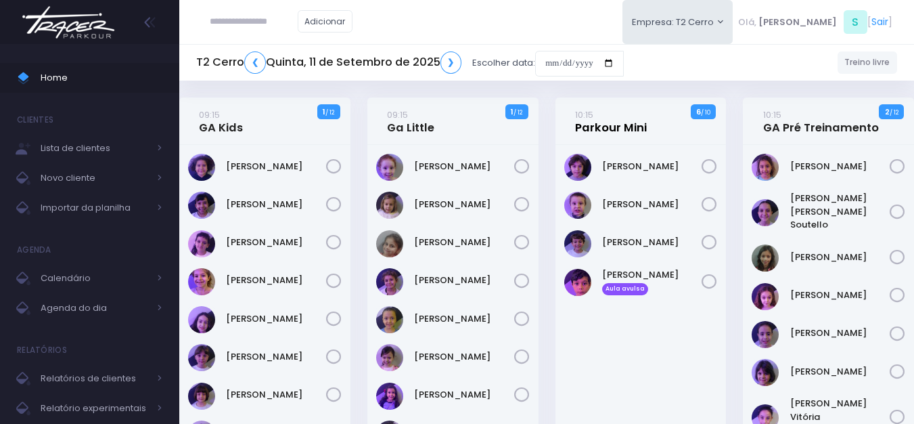
click at [590, 127] on link "10:15 Parkour Mini" at bounding box center [611, 121] width 72 height 27
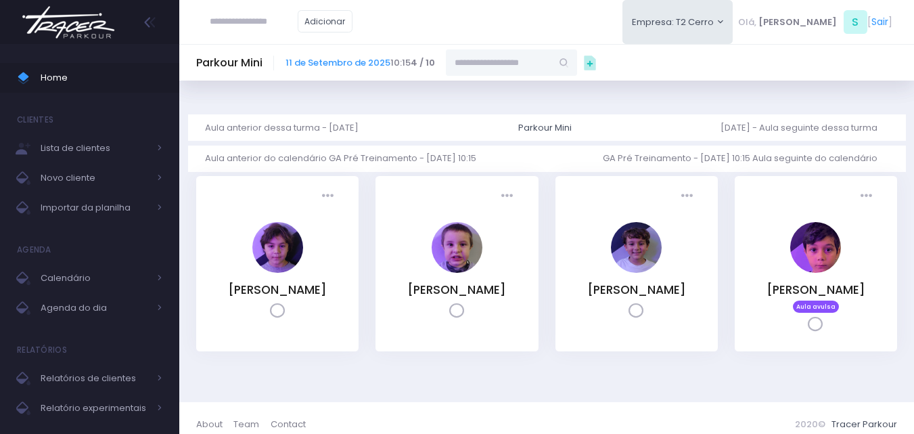
click at [473, 60] on input "text" at bounding box center [499, 62] width 106 height 26
paste input "**********"
click at [514, 88] on link "[PERSON_NAME]" at bounding box center [512, 87] width 79 height 14
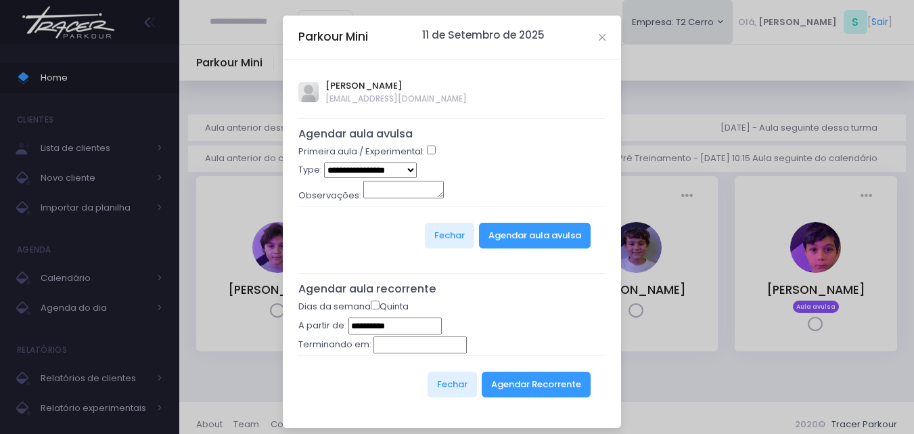
type input "**********"
select select "*"
click at [483, 231] on button "Agendar aula avulsa" at bounding box center [535, 236] width 112 height 26
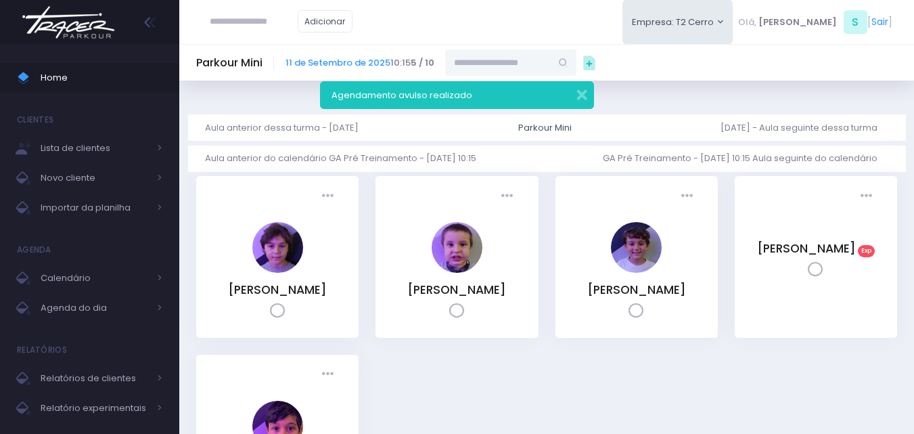
click at [93, 18] on img at bounding box center [68, 22] width 103 height 47
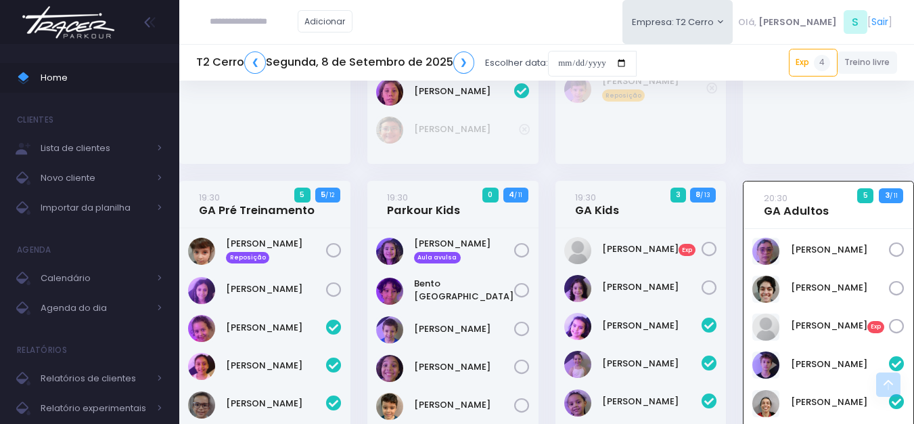
scroll to position [1361, 0]
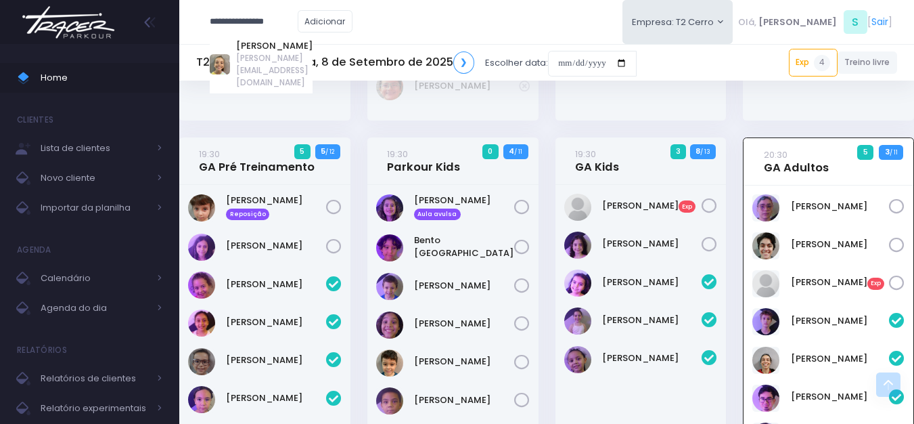
click at [259, 24] on input "**********" at bounding box center [254, 22] width 88 height 26
click at [273, 39] on link "[PERSON_NAME]" at bounding box center [274, 46] width 76 height 14
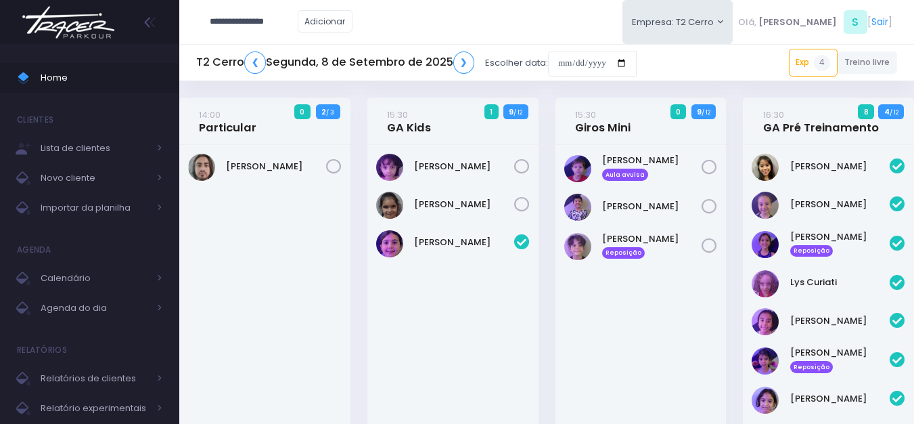
type input "**********"
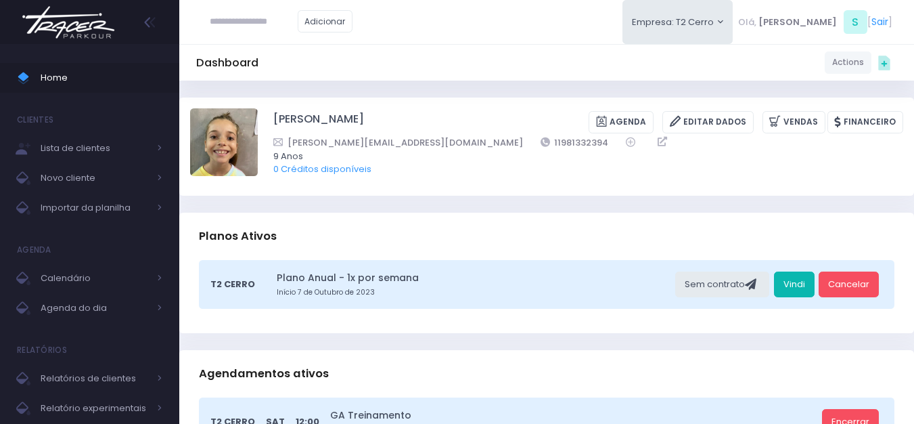
click at [785, 287] on link "Vindi" at bounding box center [794, 284] width 41 height 26
click at [791, 287] on link "Vindi" at bounding box center [794, 284] width 41 height 26
